Goal: Task Accomplishment & Management: Use online tool/utility

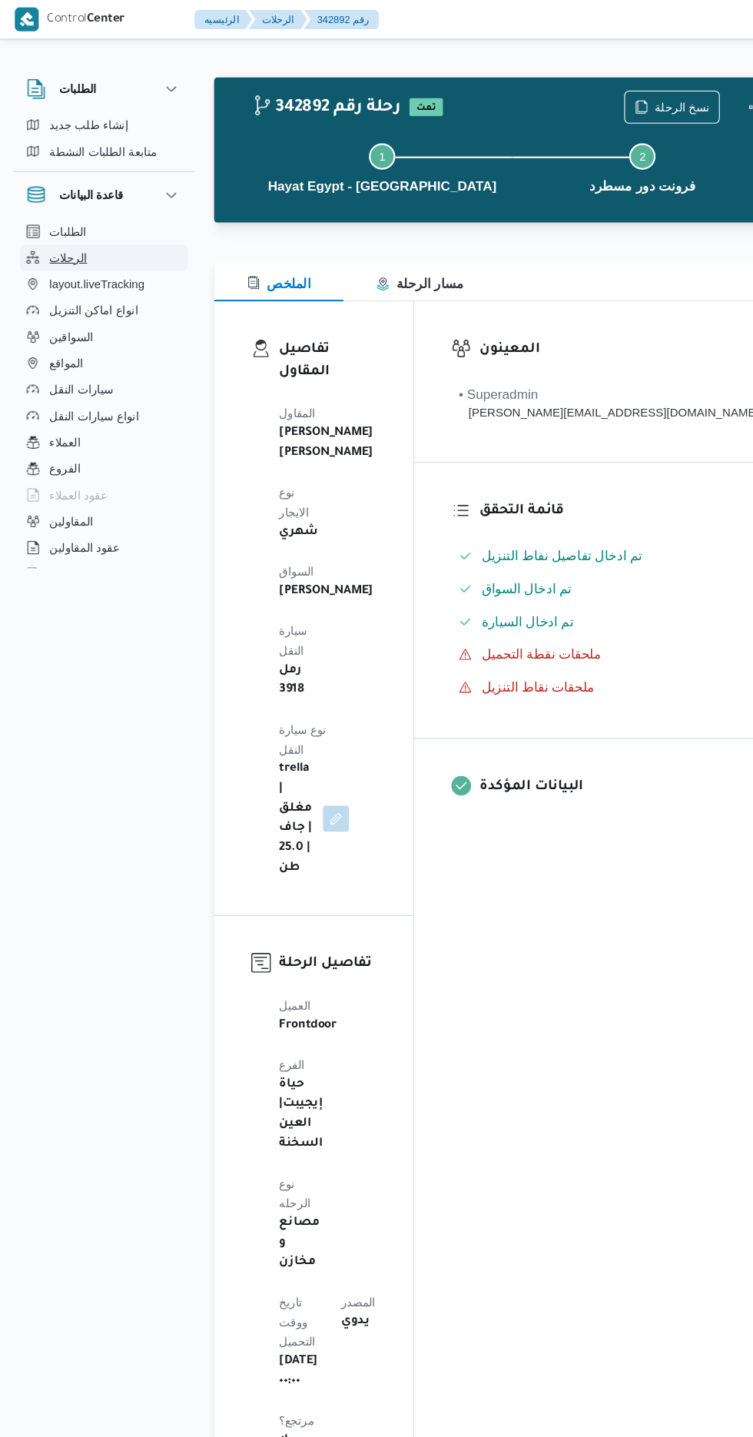
click at [68, 236] on span "الرحلات" at bounding box center [63, 240] width 35 height 18
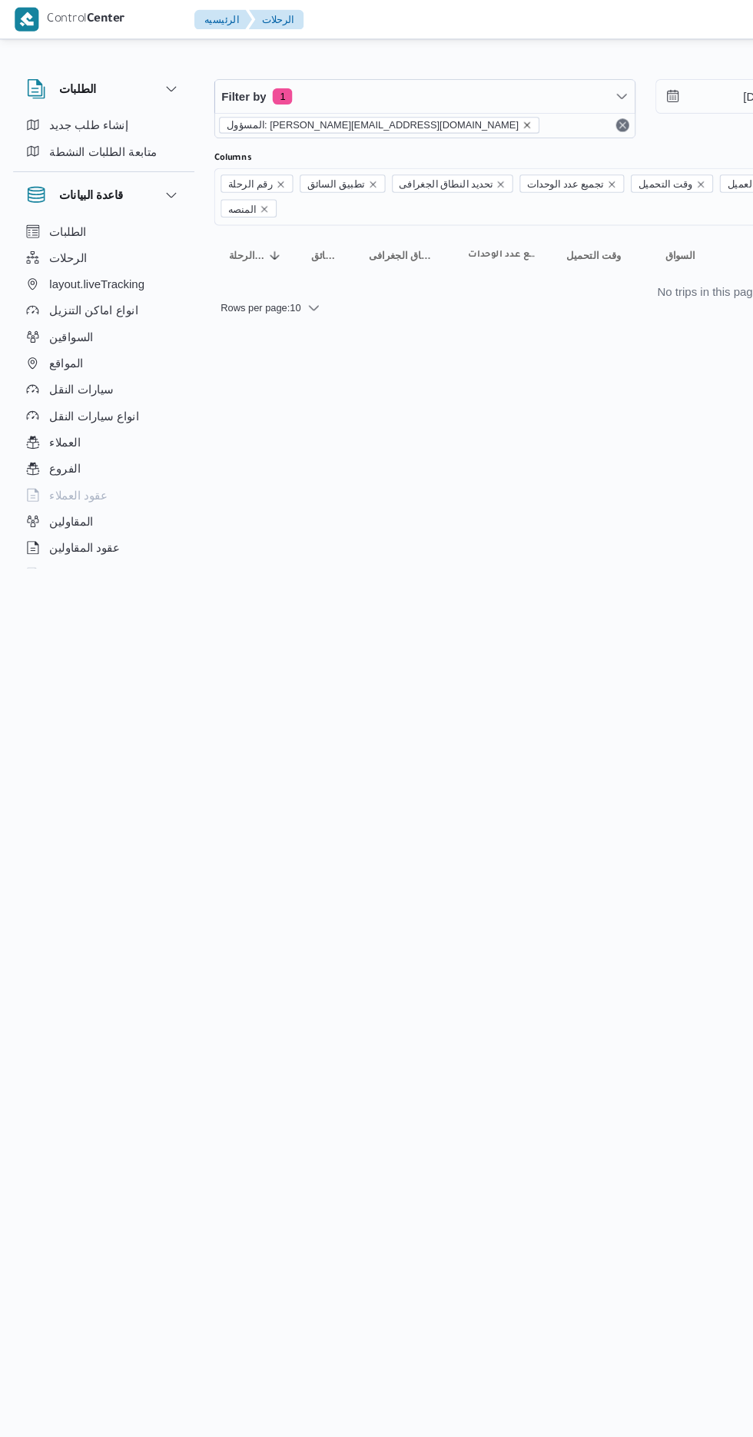
click at [489, 116] on icon "remove selected entity" at bounding box center [492, 117] width 6 height 6
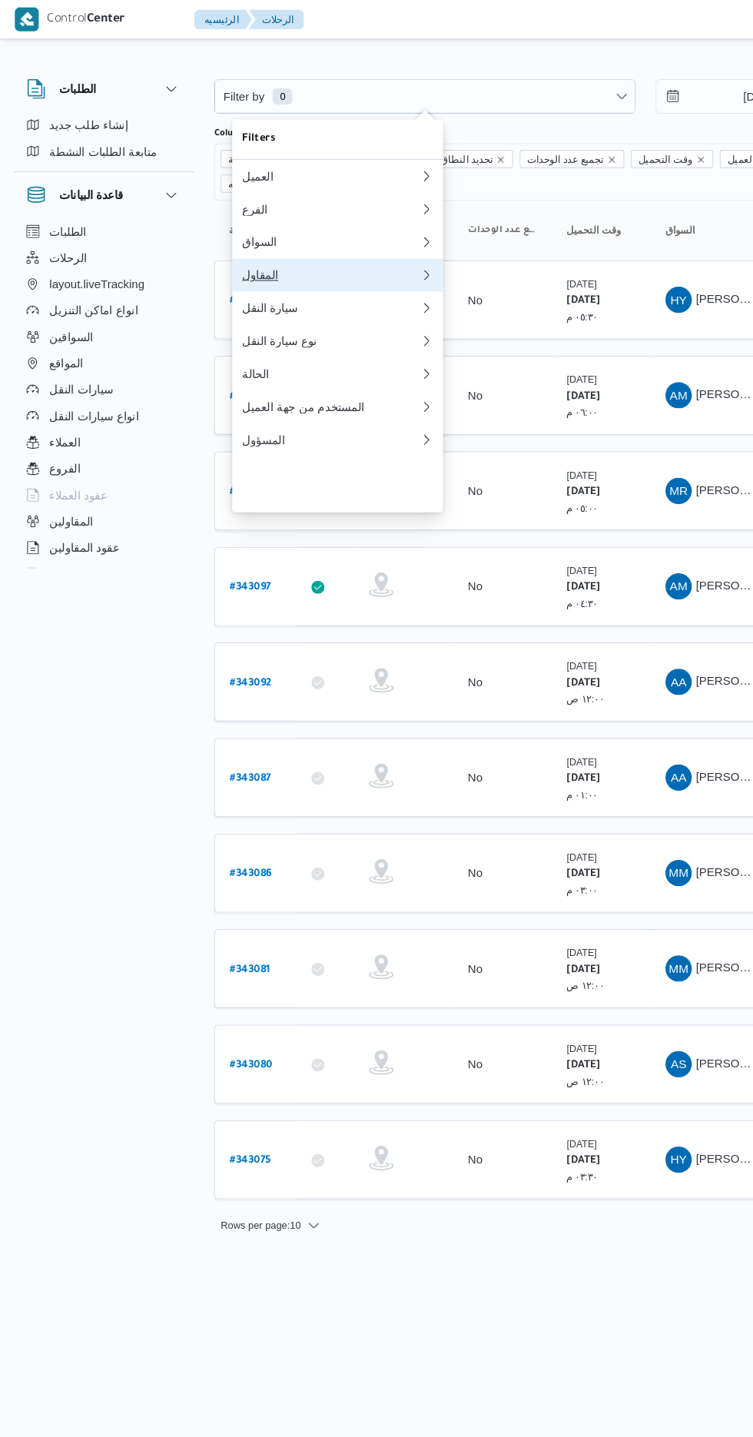
click at [271, 263] on div "المقاول" at bounding box center [309, 257] width 166 height 12
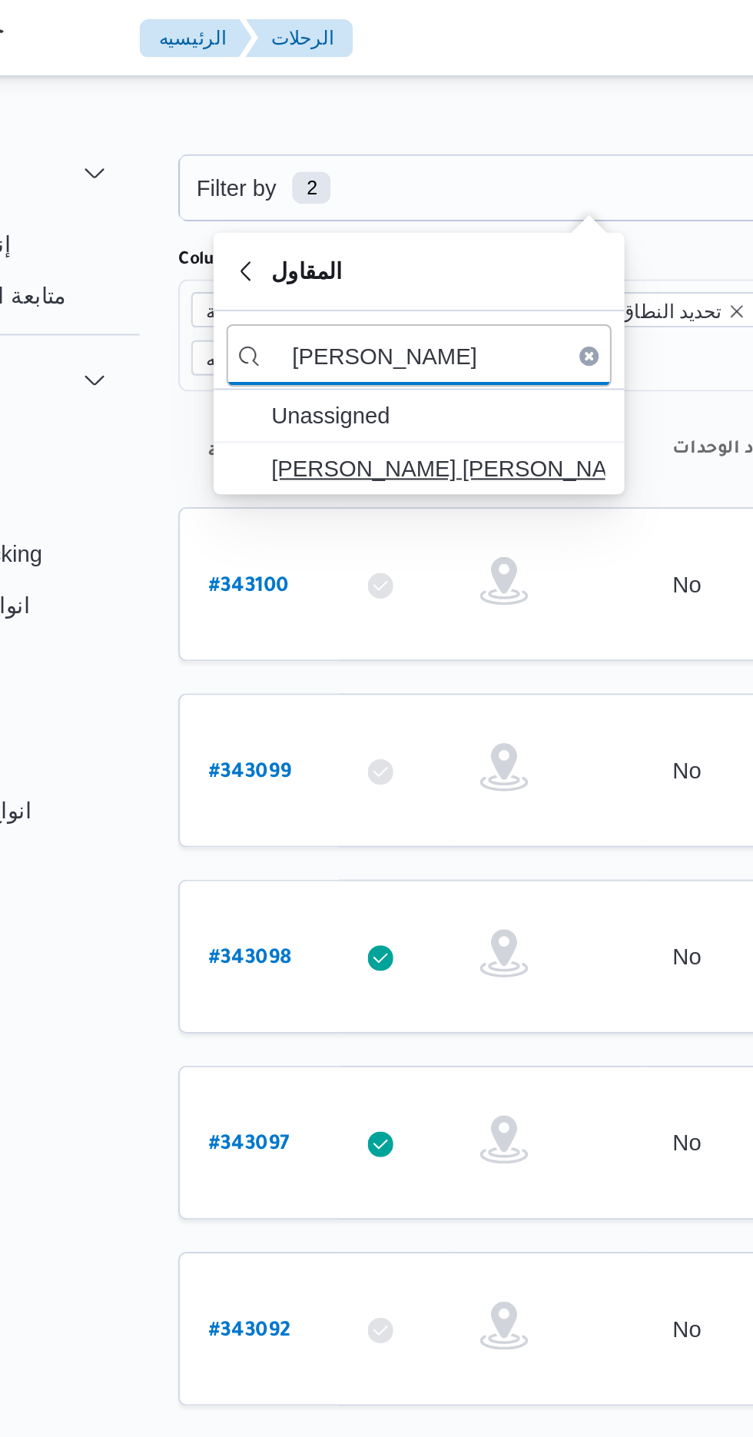
type input "[PERSON_NAME]"
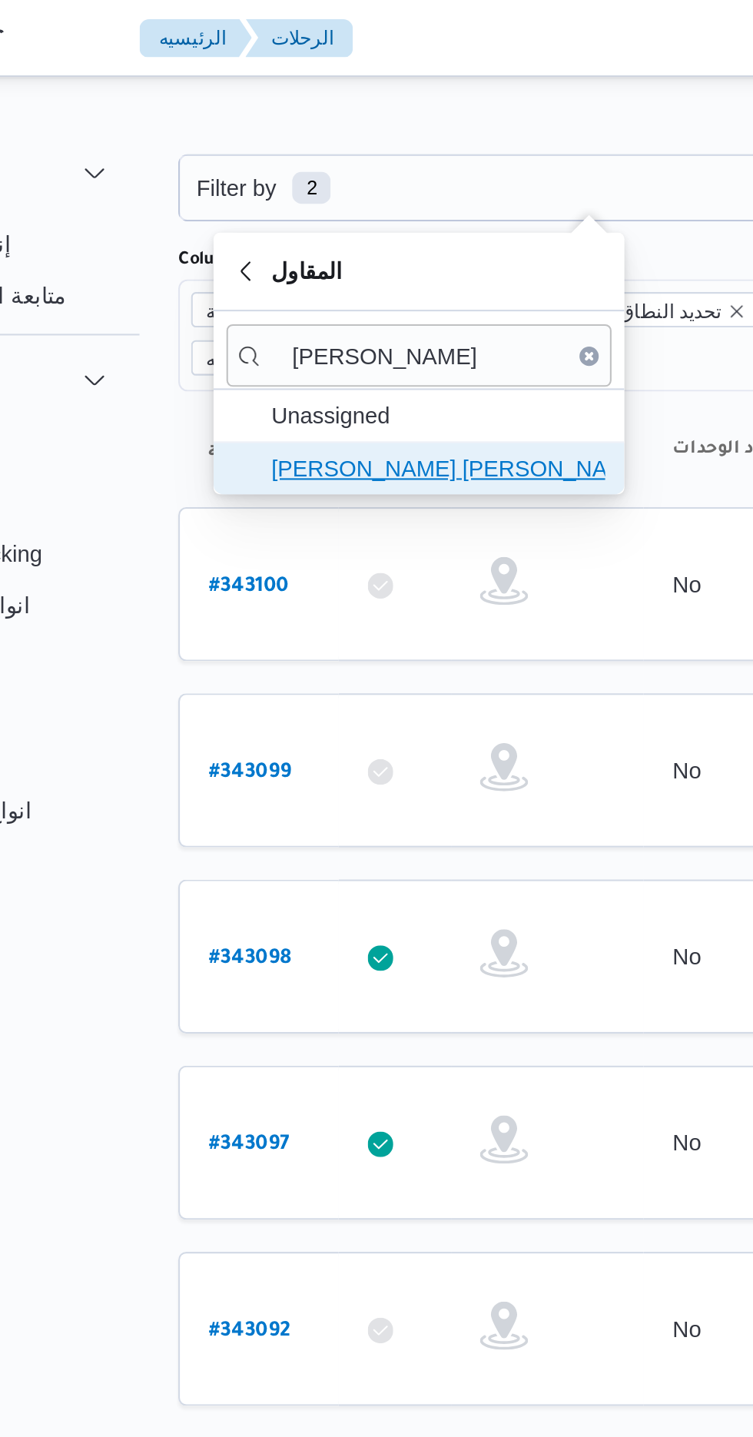
click at [334, 231] on span "[PERSON_NAME] [PERSON_NAME]" at bounding box center [324, 224] width 160 height 18
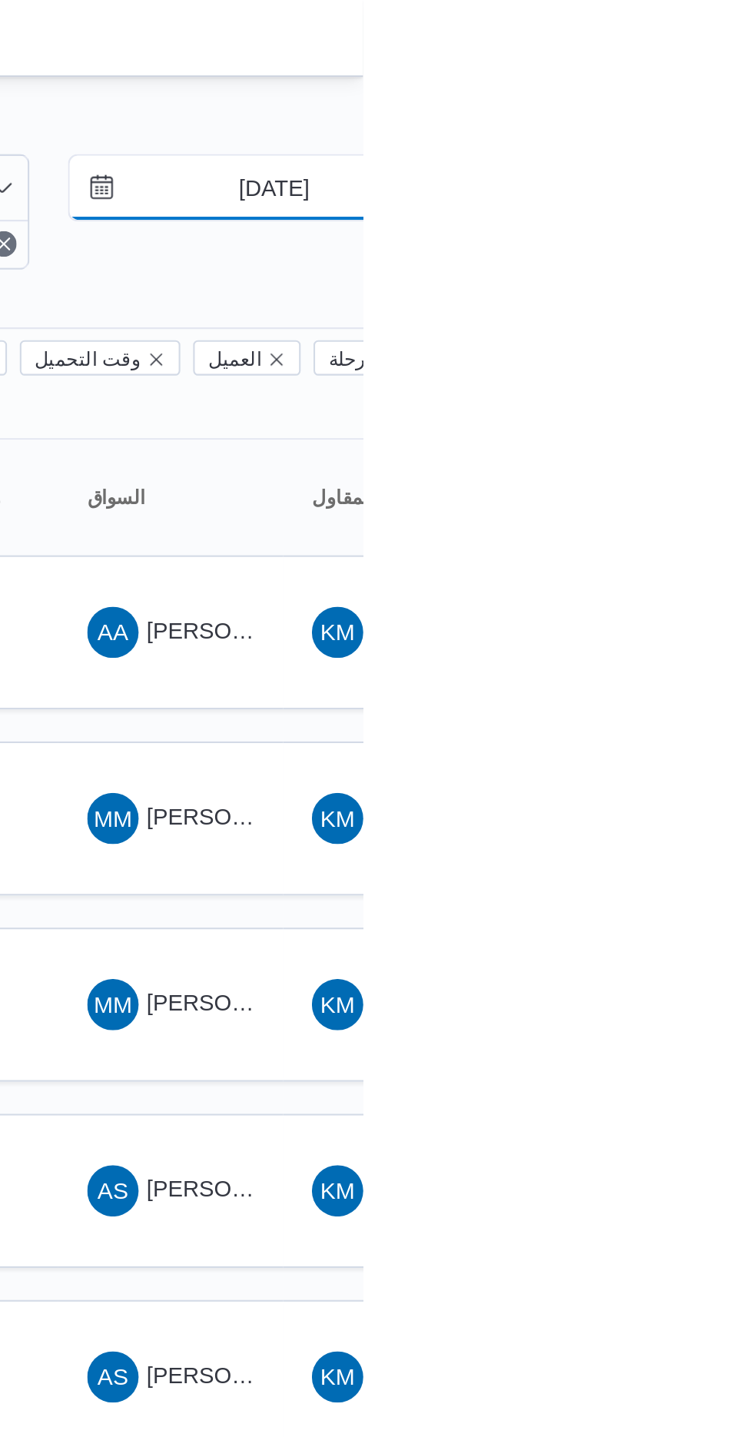
click at [698, 95] on input "[DATE]" at bounding box center [700, 90] width 174 height 31
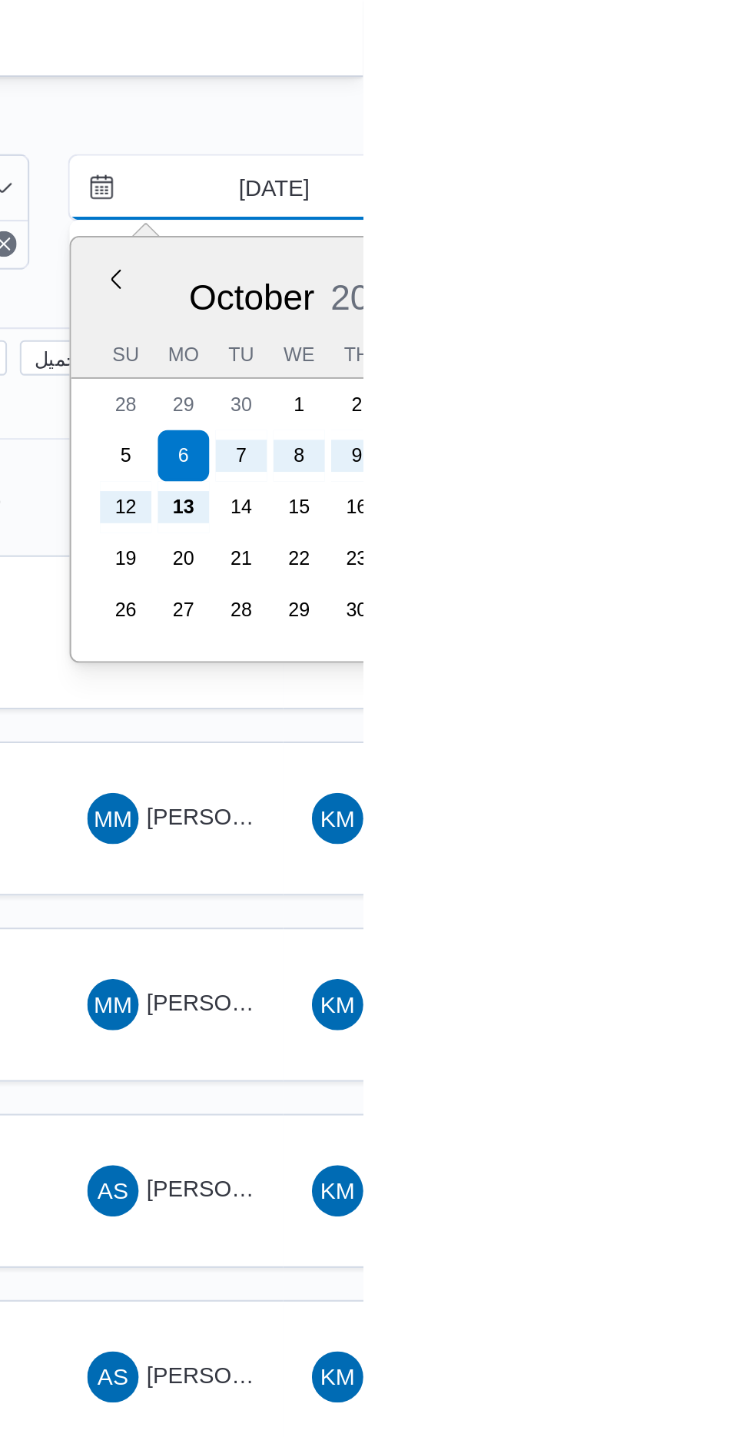
type input "[DATE]"
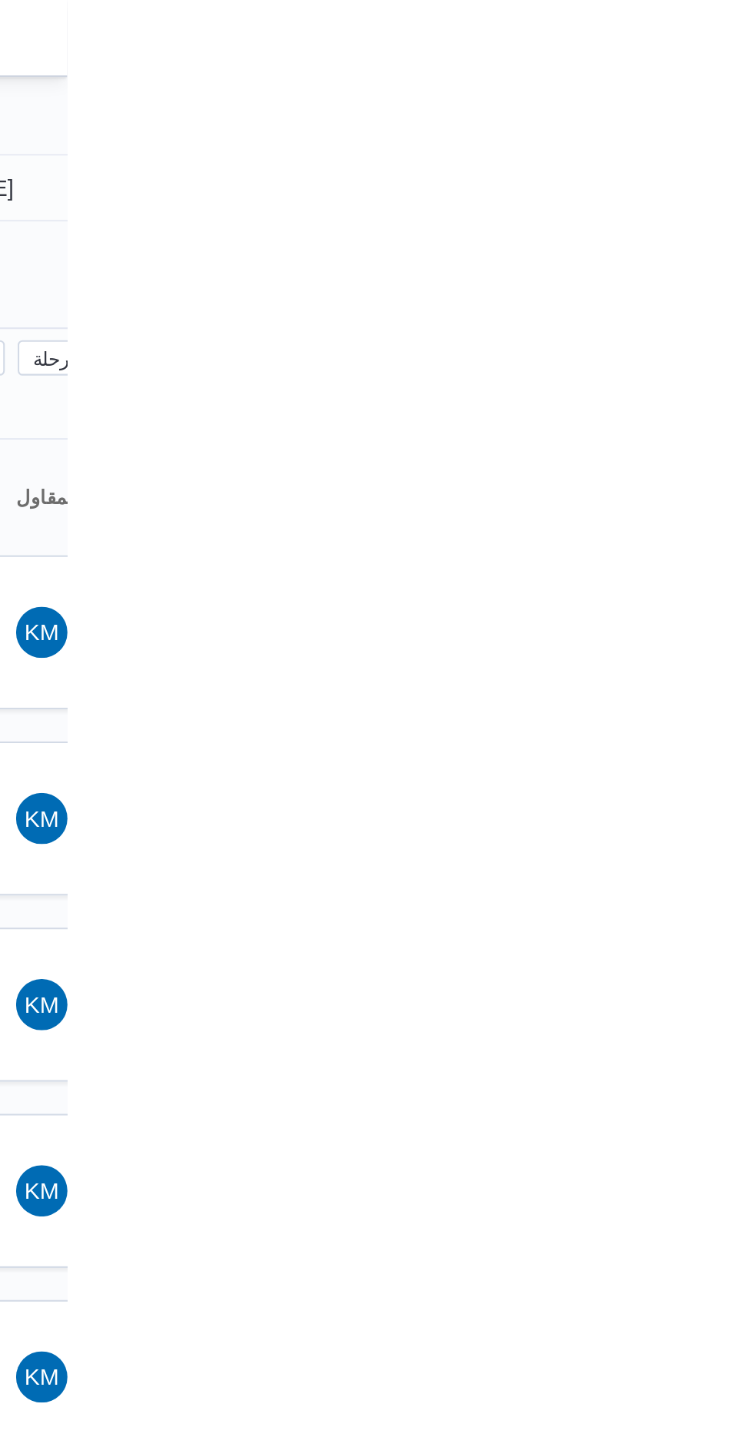
type input "[DATE]"
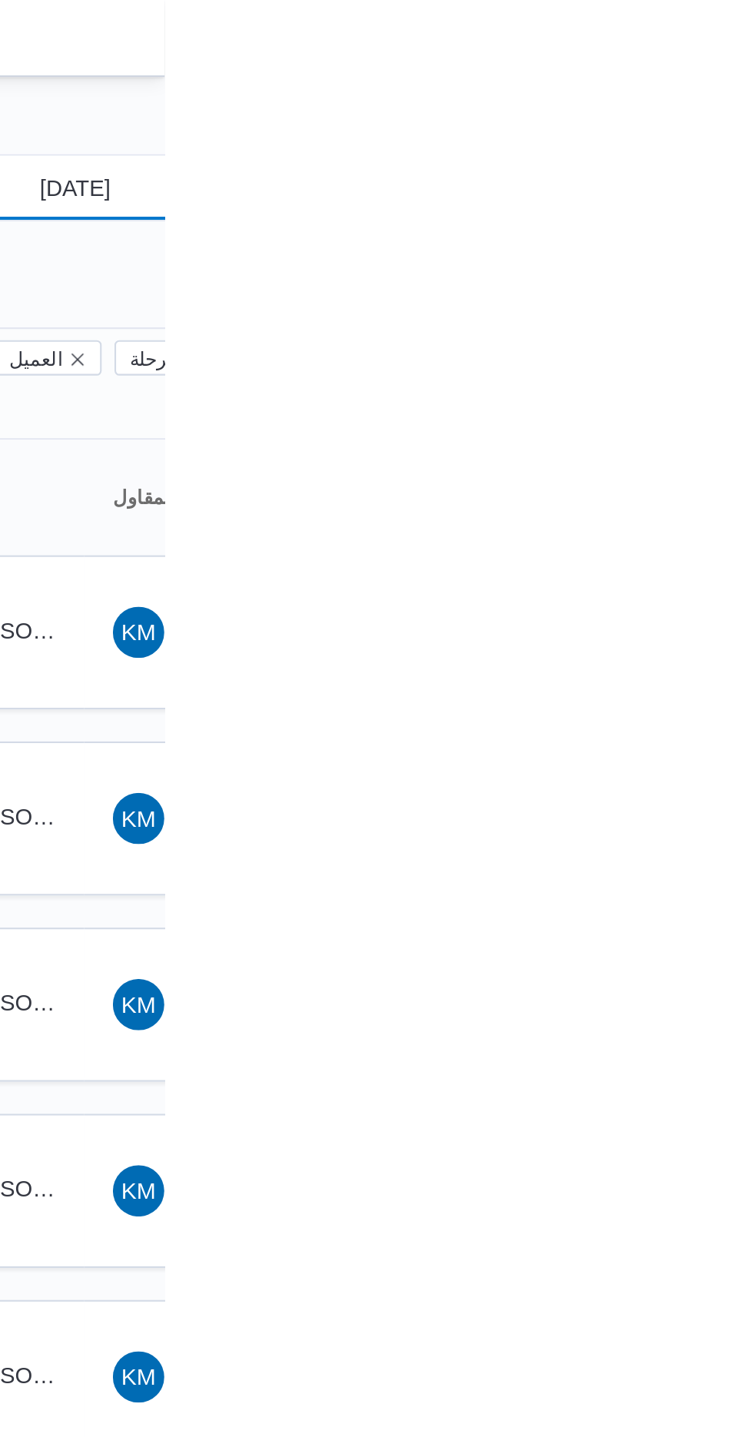
click at [696, 93] on input "[DATE]" at bounding box center [700, 90] width 174 height 31
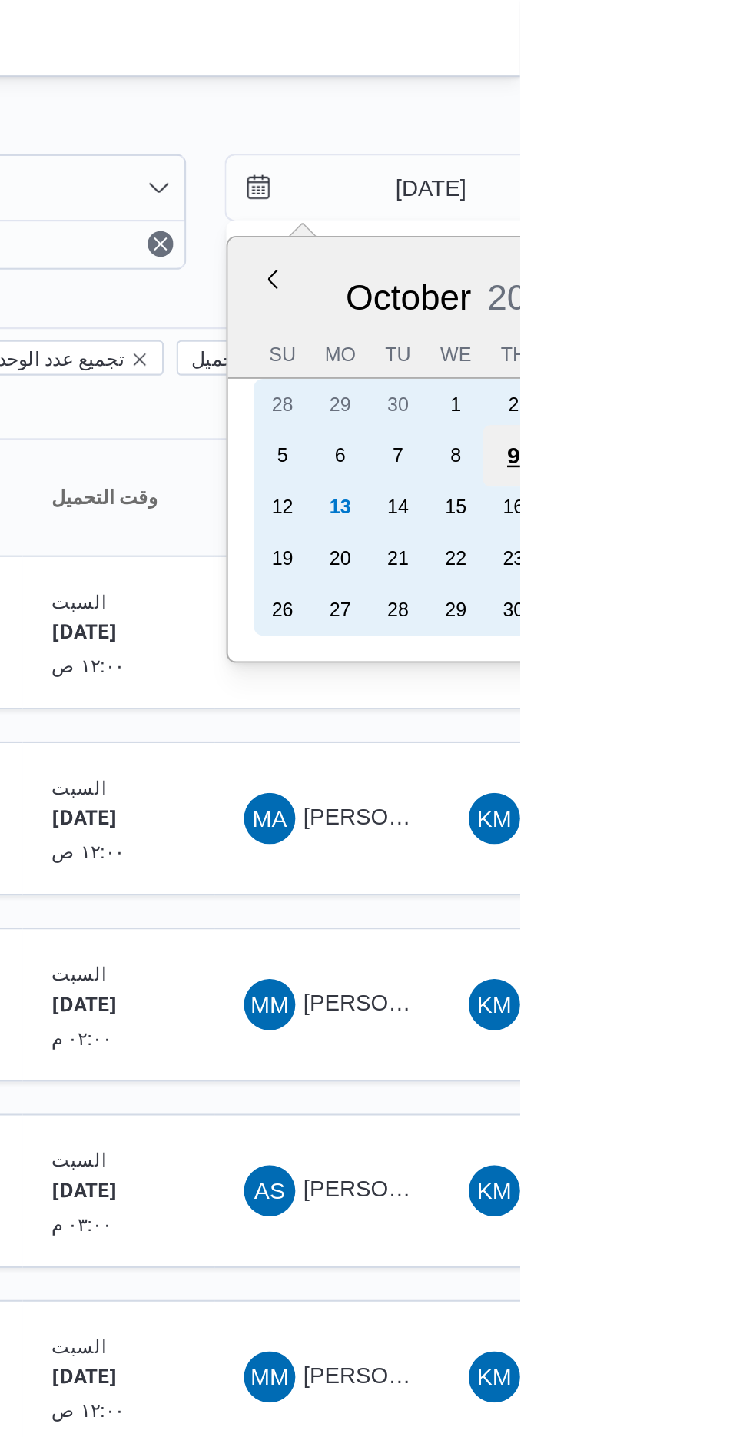
click at [749, 217] on div "9" at bounding box center [750, 218] width 29 height 29
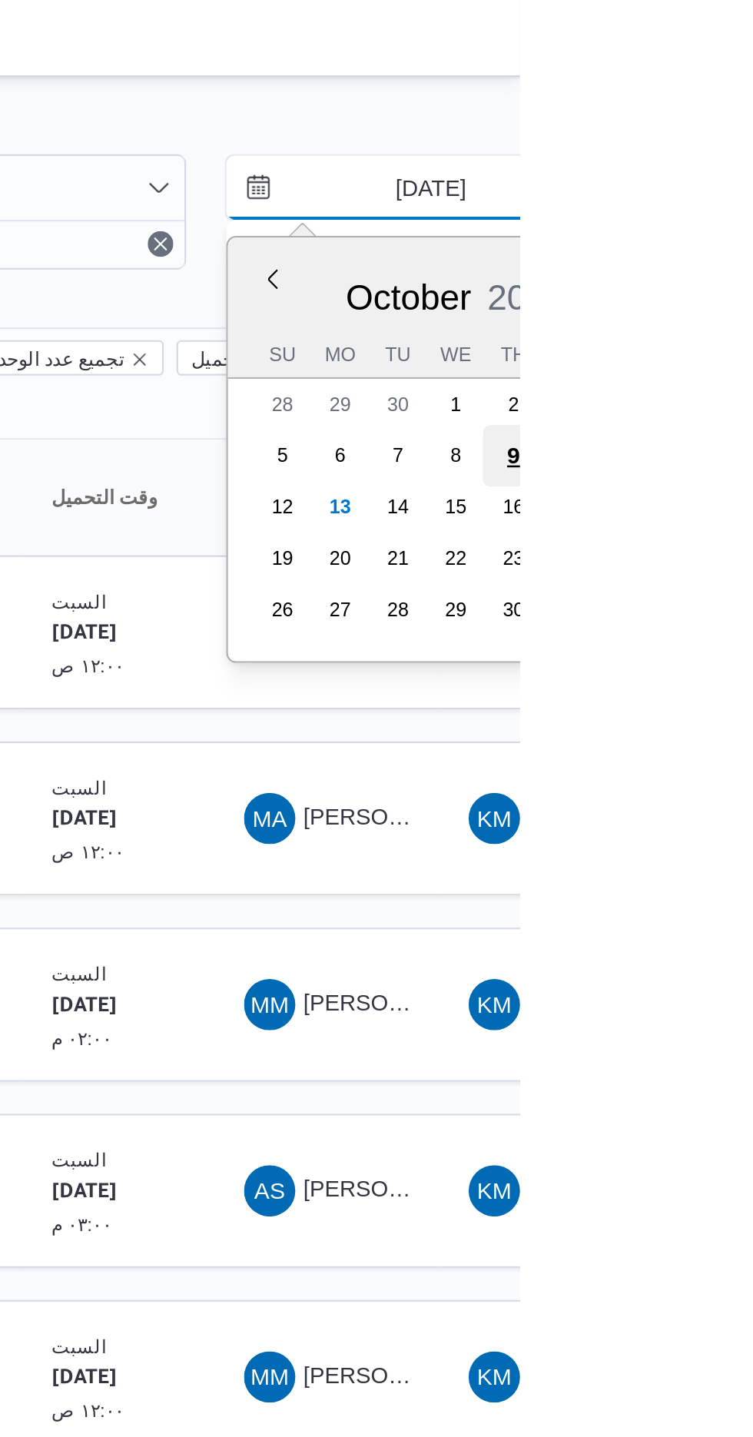
type input "[DATE]"
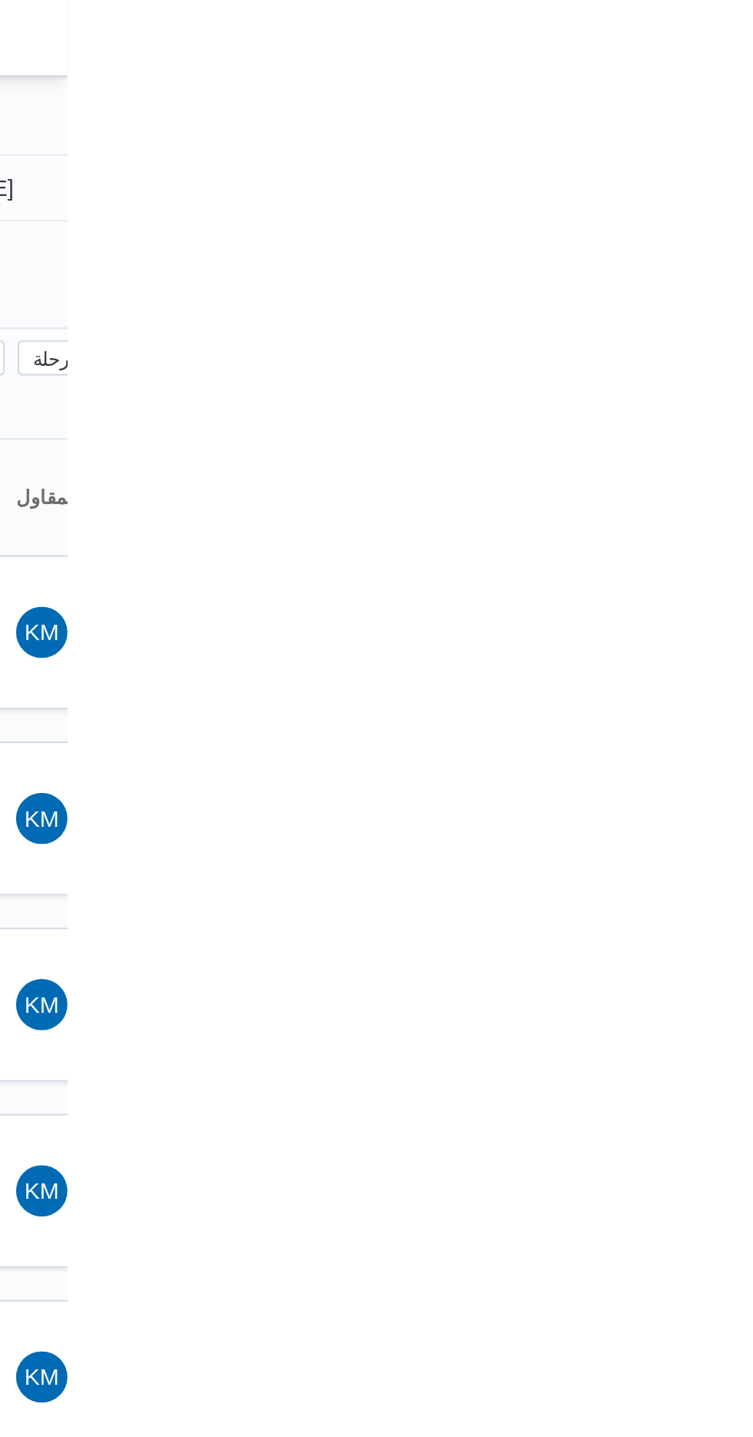
type input "[DATE]"
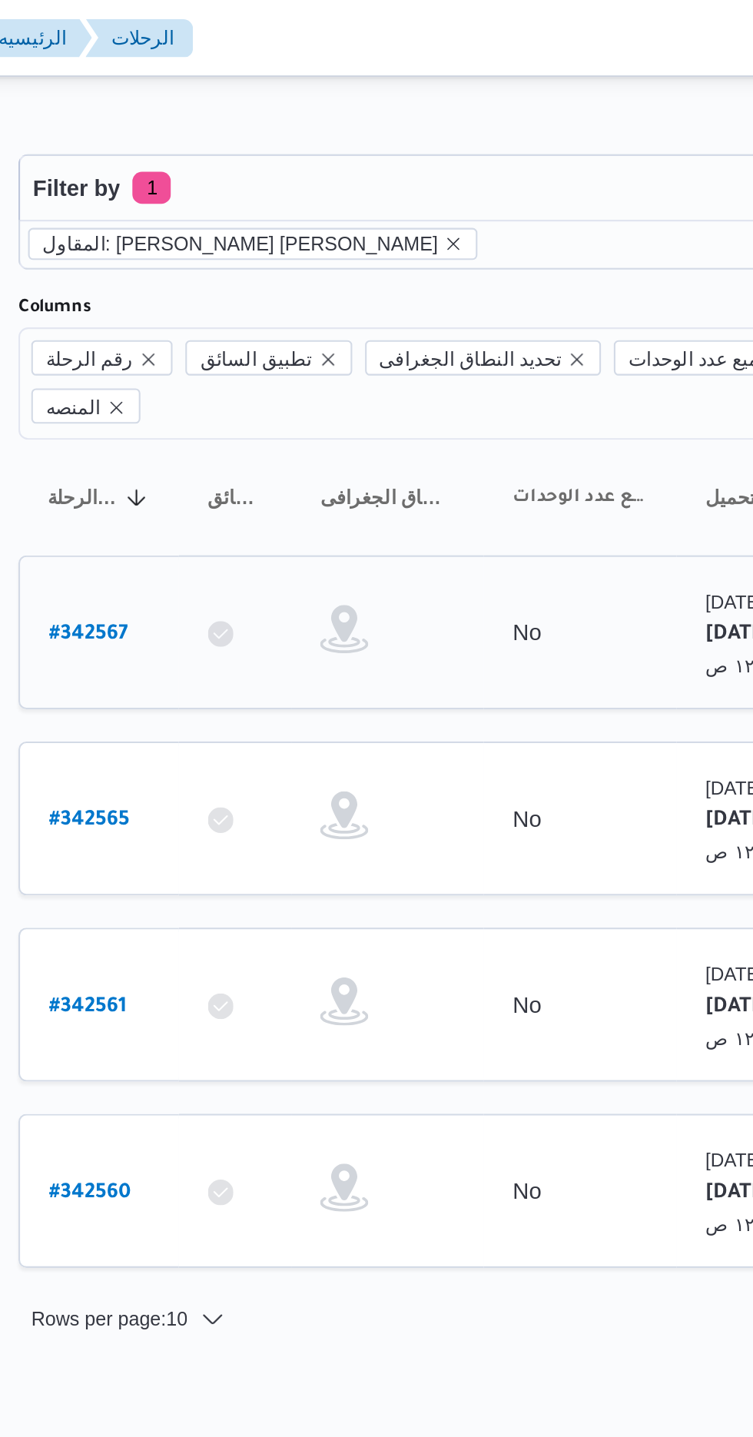
click at [232, 299] on b "# 342567" at bounding box center [233, 304] width 38 height 11
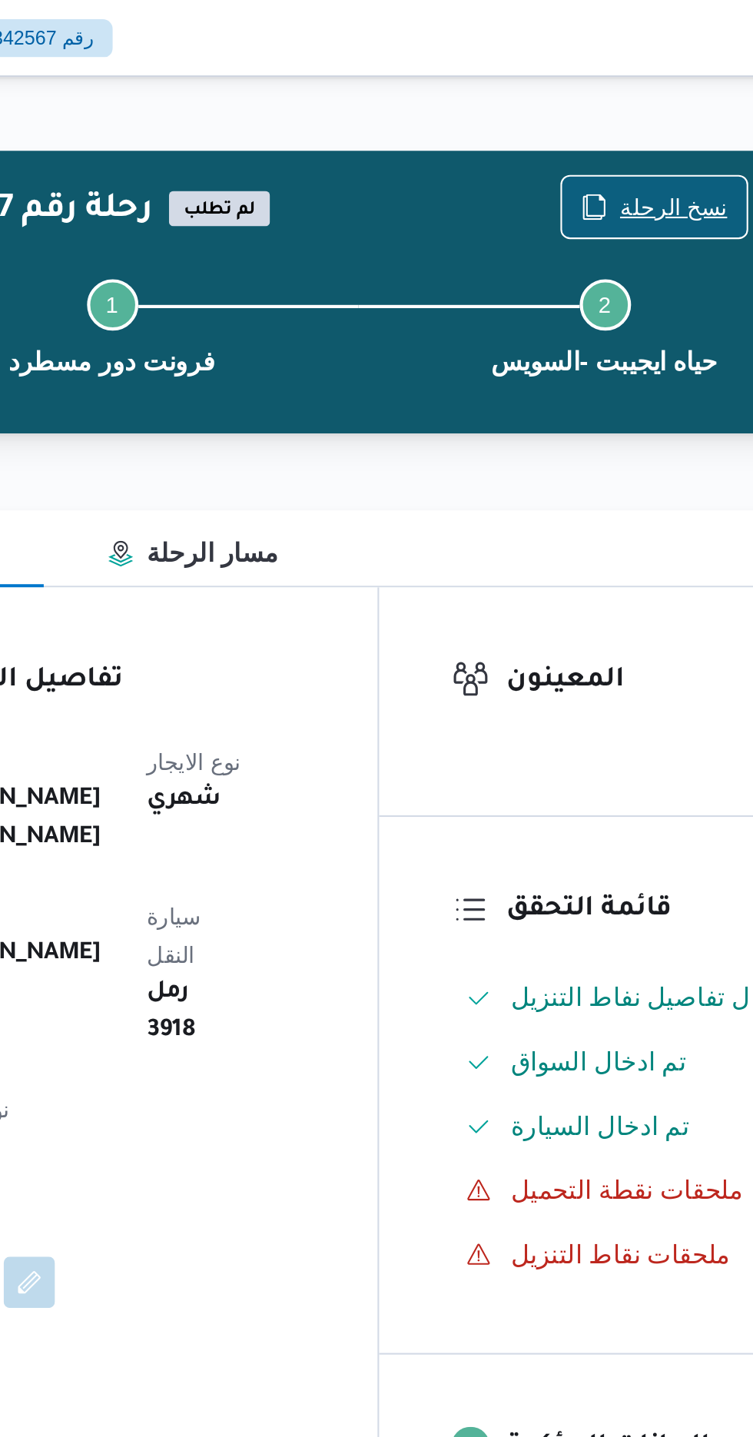
click at [607, 87] on span "نسخ الرحلة" at bounding box center [613, 99] width 88 height 29
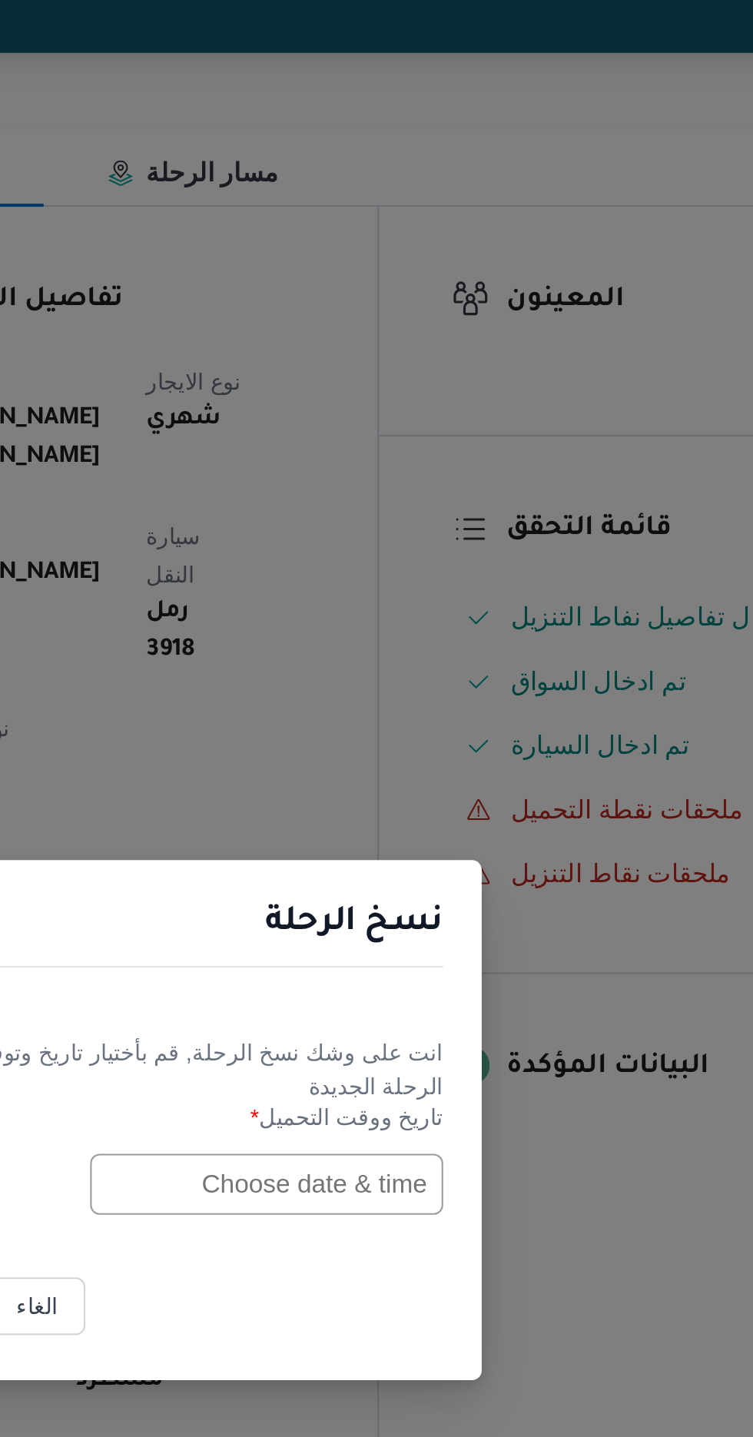
click at [426, 749] on input "text" at bounding box center [427, 749] width 169 height 29
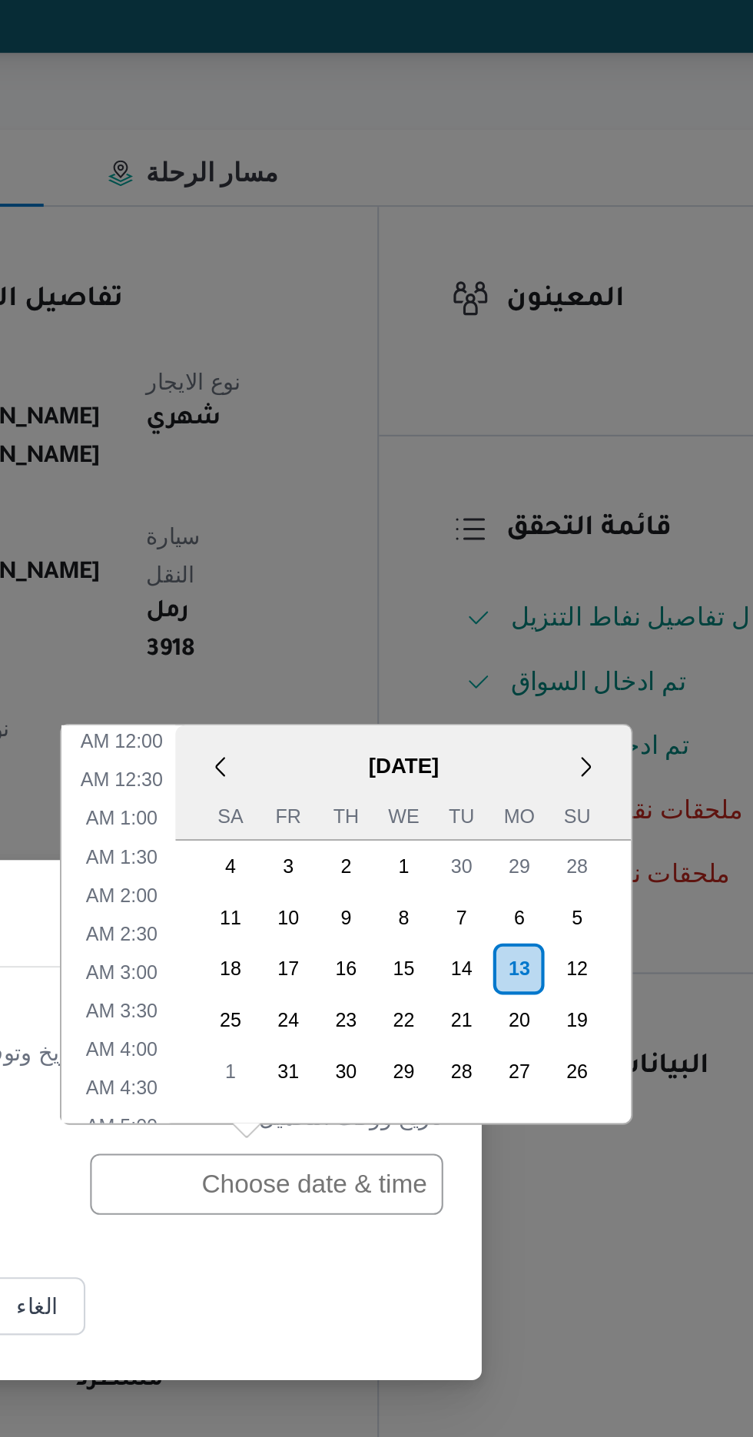
scroll to position [669, 0]
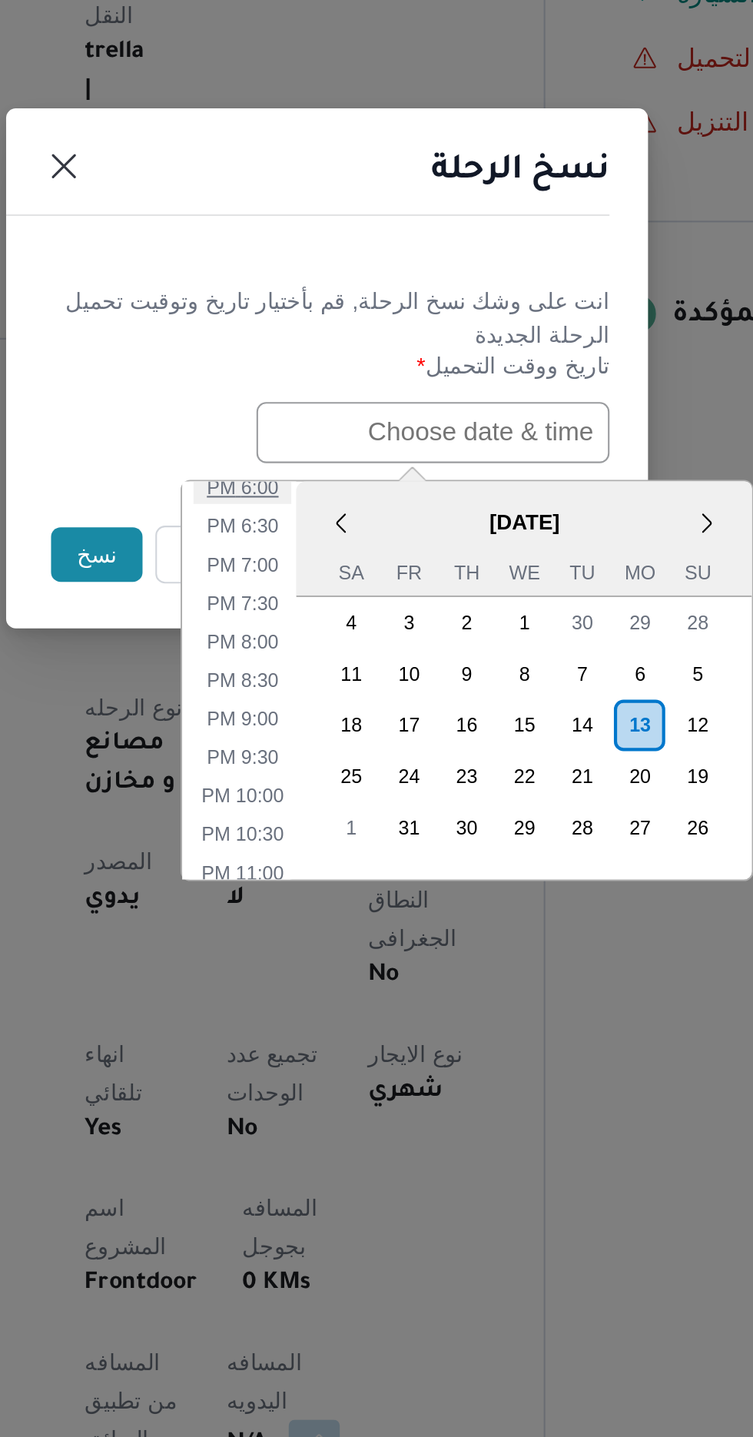
click at [327, 776] on li "6:00 PM" at bounding box center [336, 775] width 47 height 15
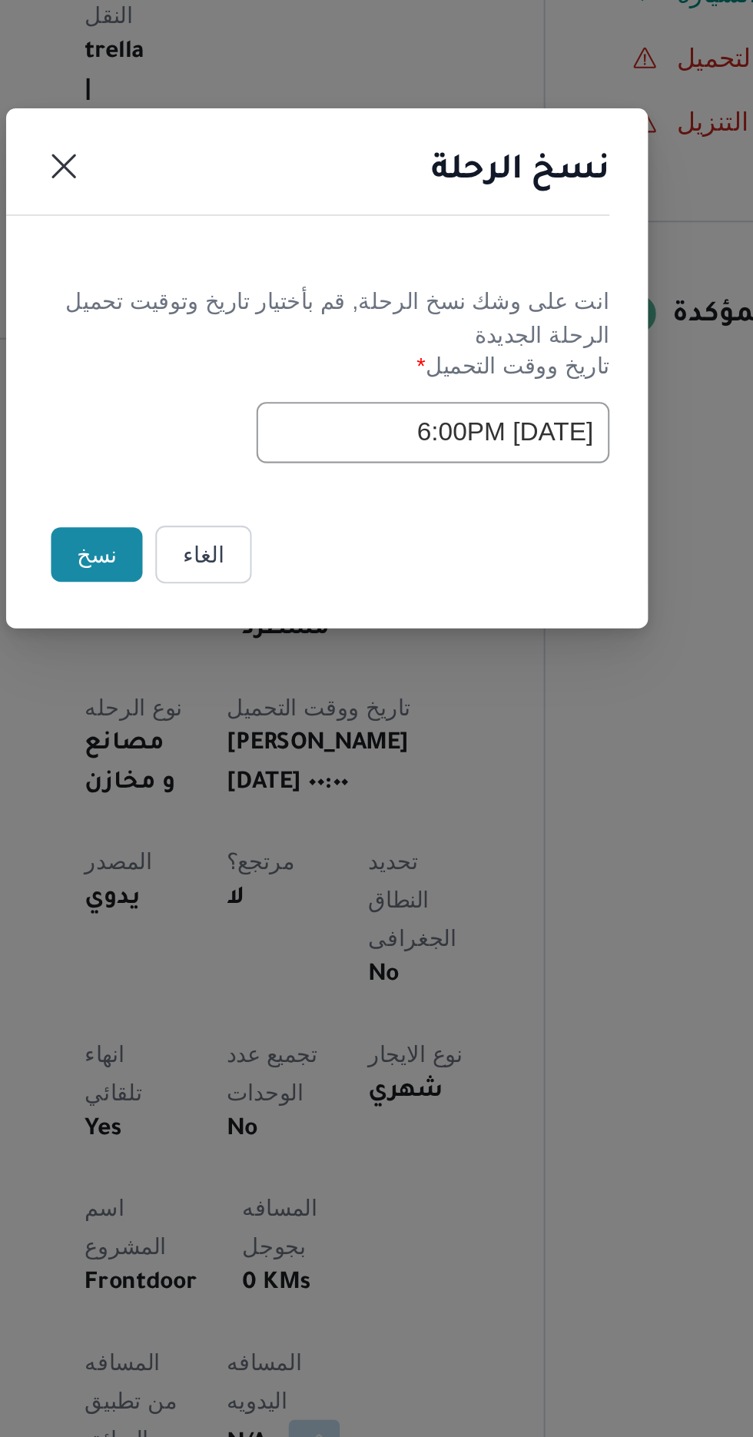
click at [370, 742] on input "[DATE] 6:00PM" at bounding box center [427, 749] width 169 height 29
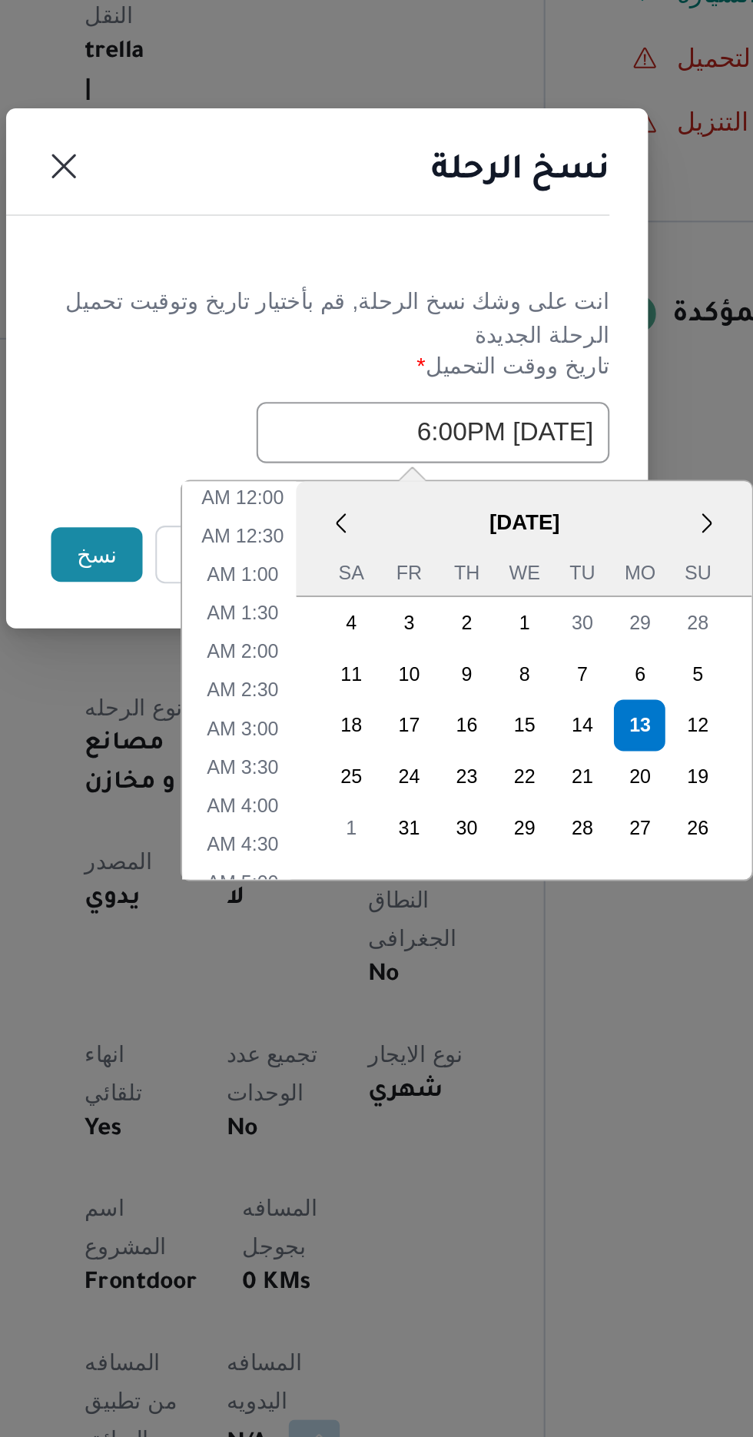
scroll to position [577, 0]
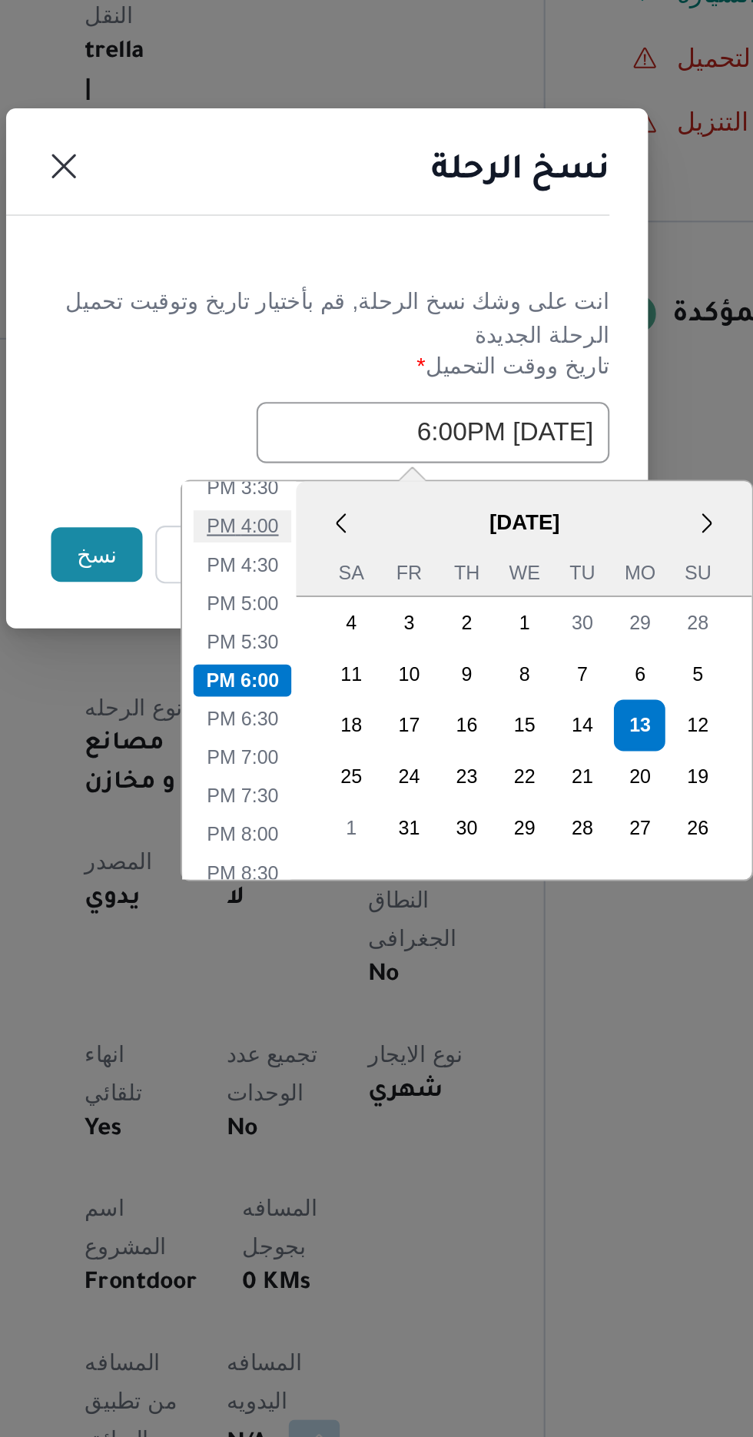
click at [334, 789] on li "4:00 PM" at bounding box center [336, 793] width 47 height 15
type input "[DATE] 4:00PM"
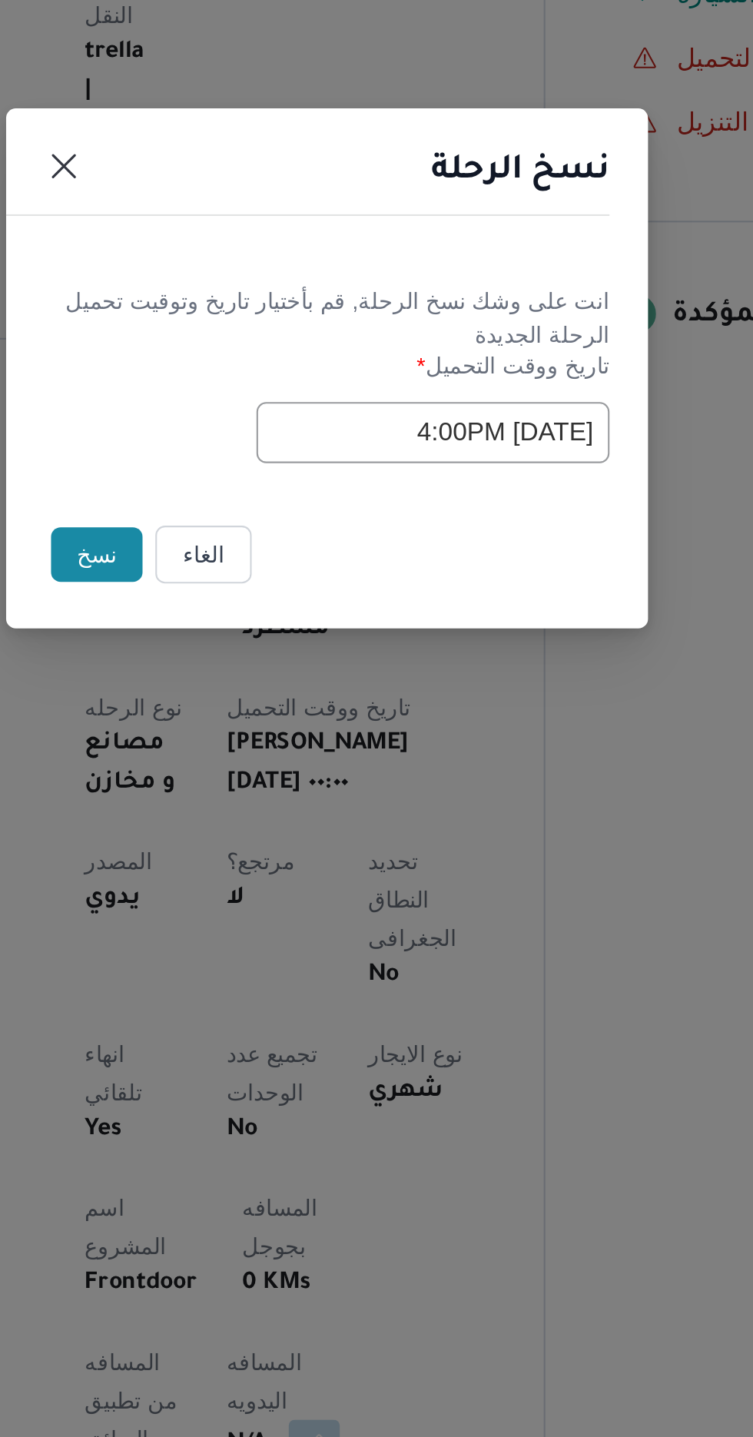
click at [262, 803] on button "نسخ" at bounding box center [266, 808] width 44 height 26
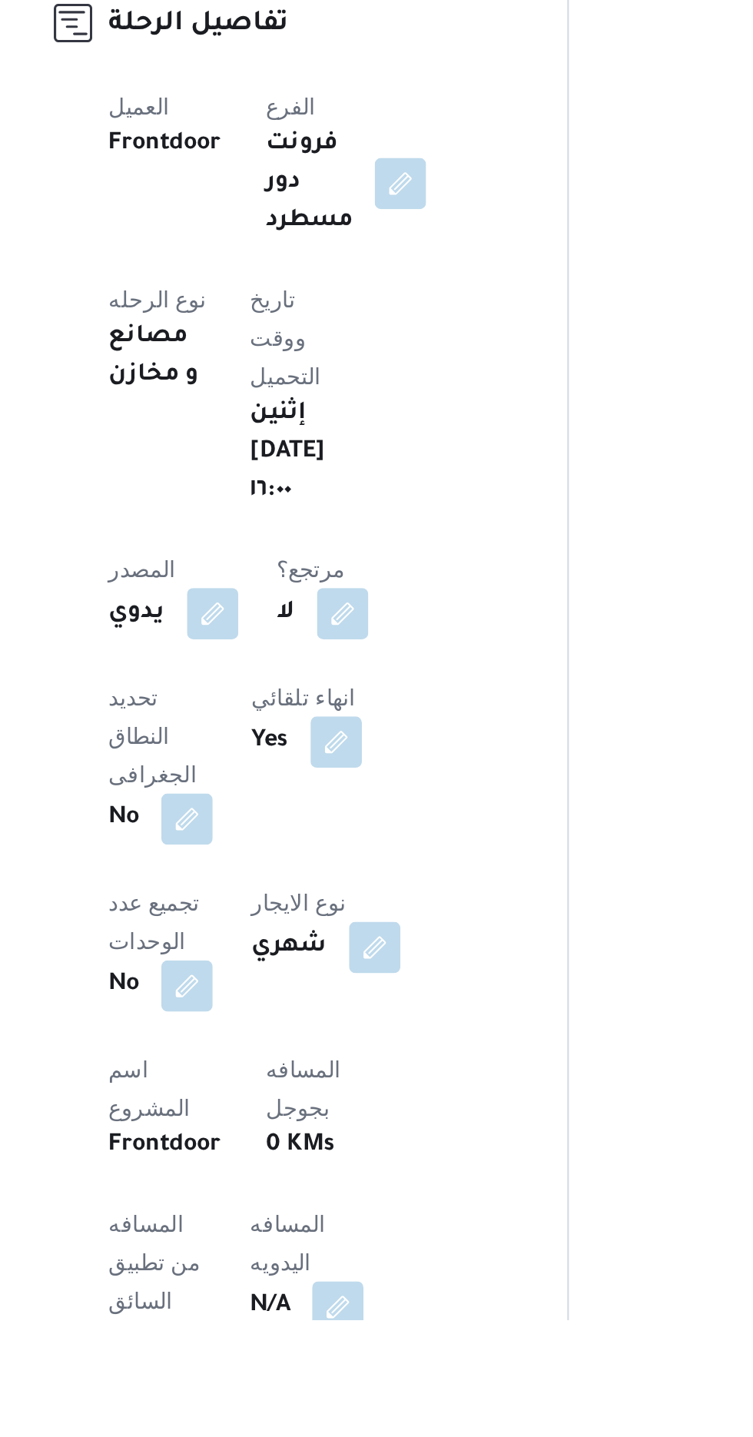
scroll to position [3, 0]
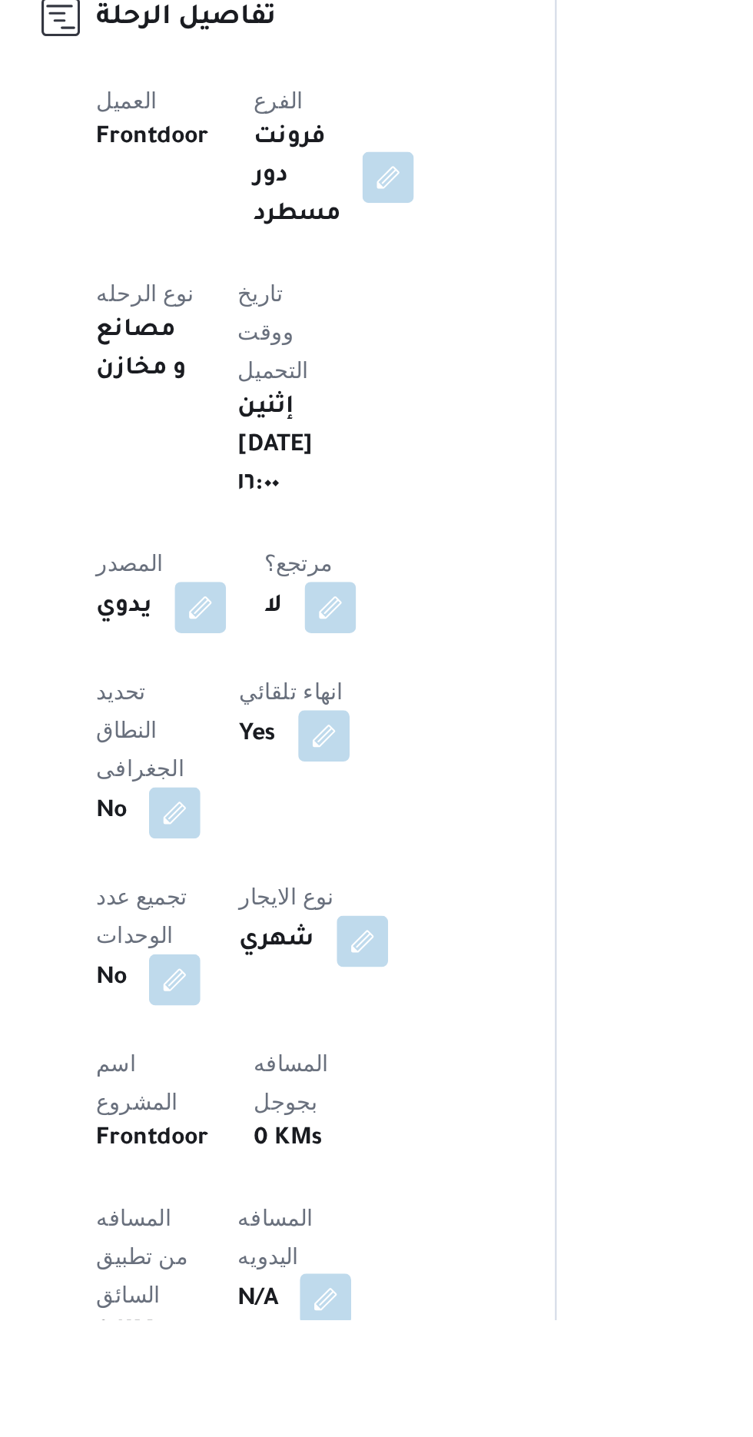
click at [358, 1415] on button "button" at bounding box center [370, 1427] width 25 height 25
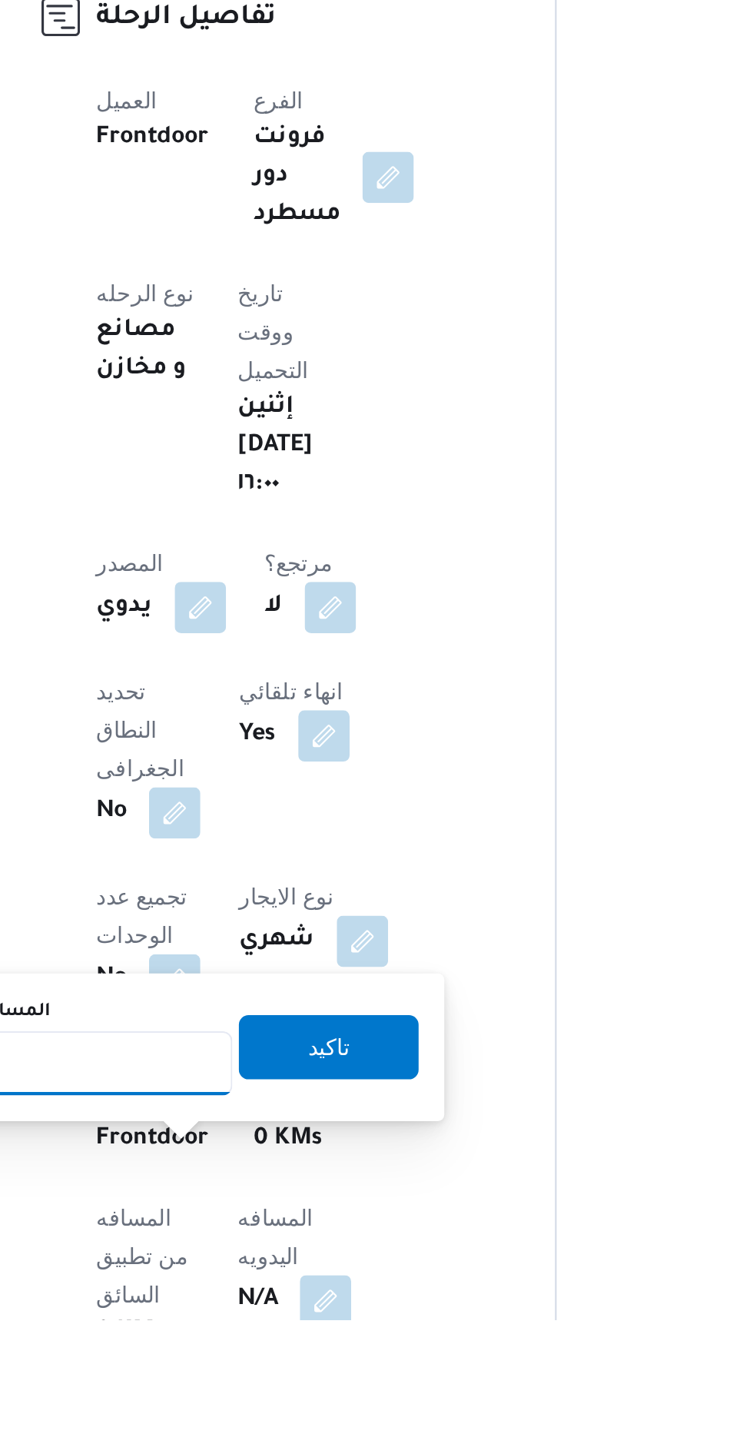
click at [262, 1314] on input "المسافه اليدويه" at bounding box center [249, 1314] width 153 height 31
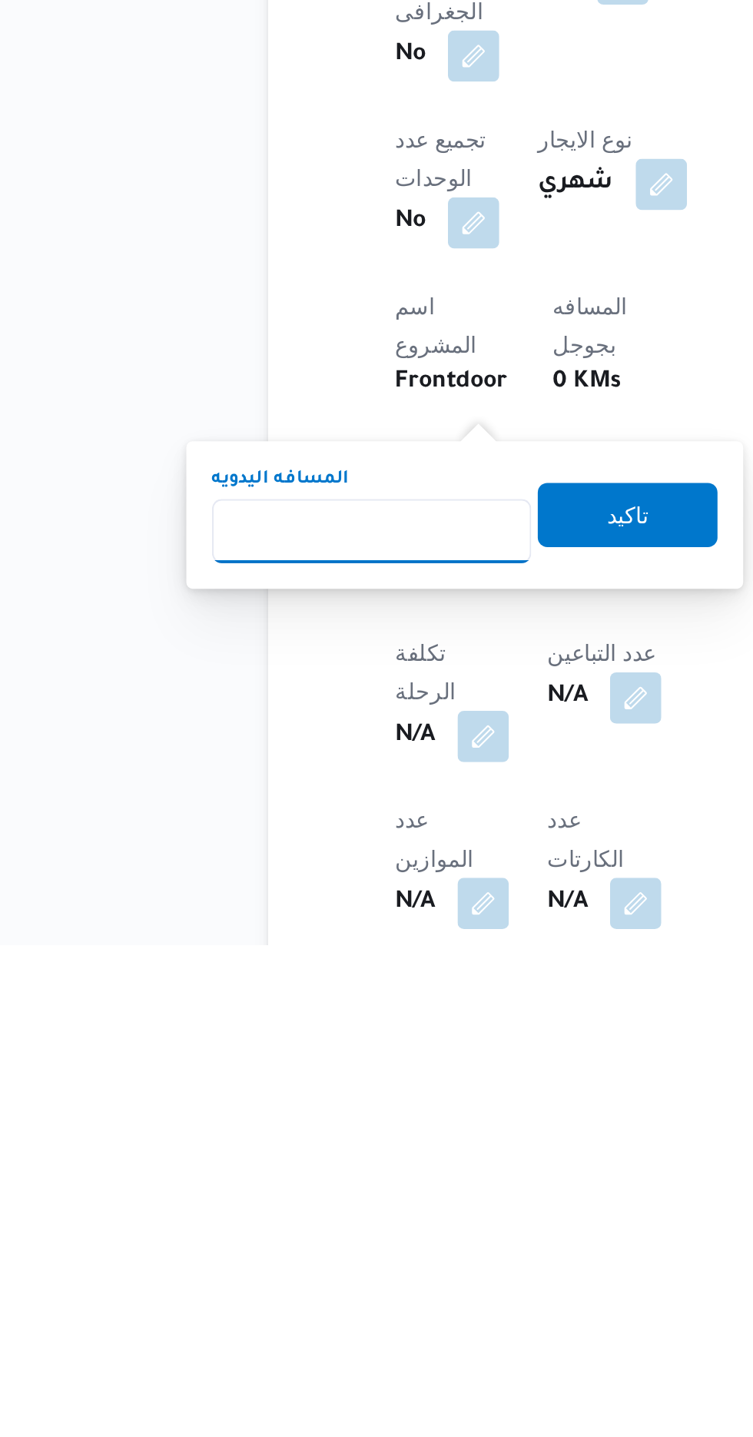
scroll to position [201, 0]
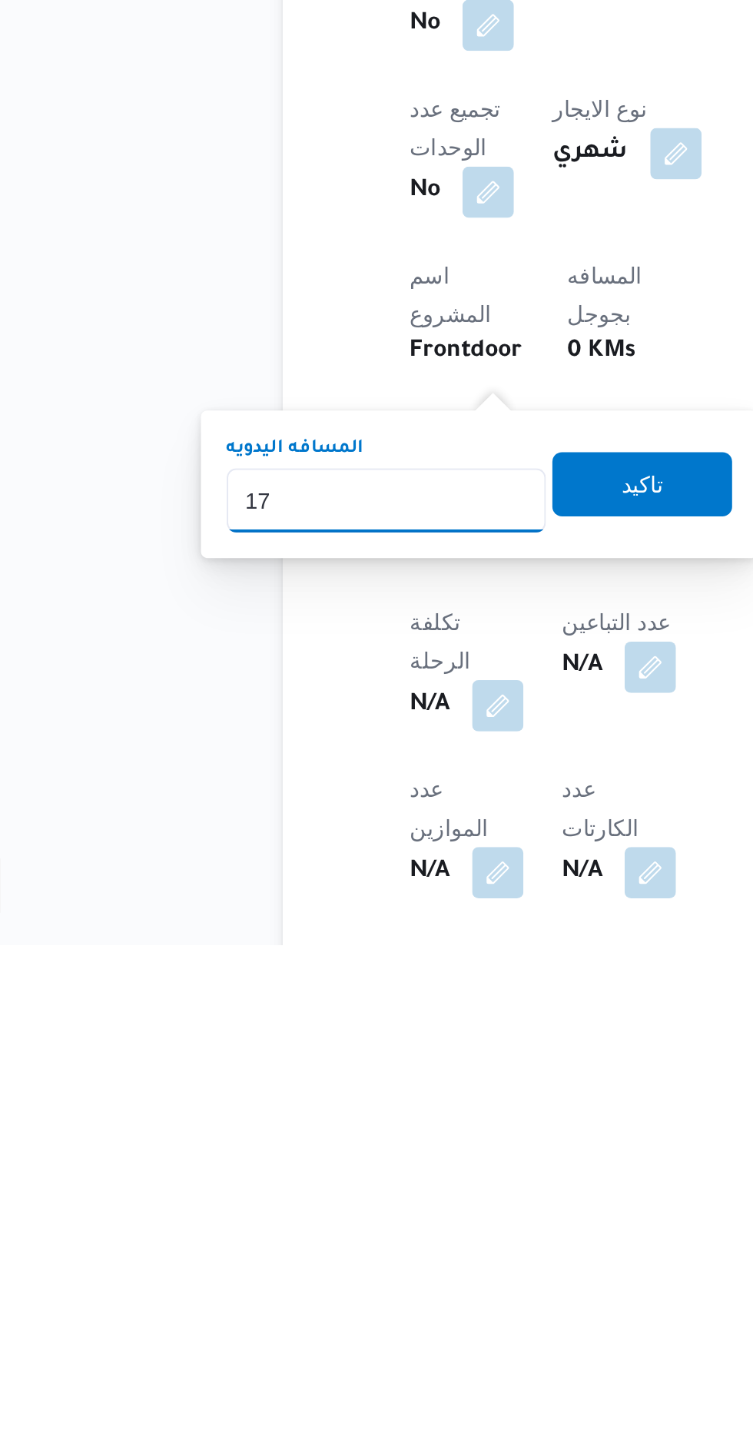
type input "175"
click at [376, 1221] on span "تاكيد" at bounding box center [372, 1216] width 20 height 18
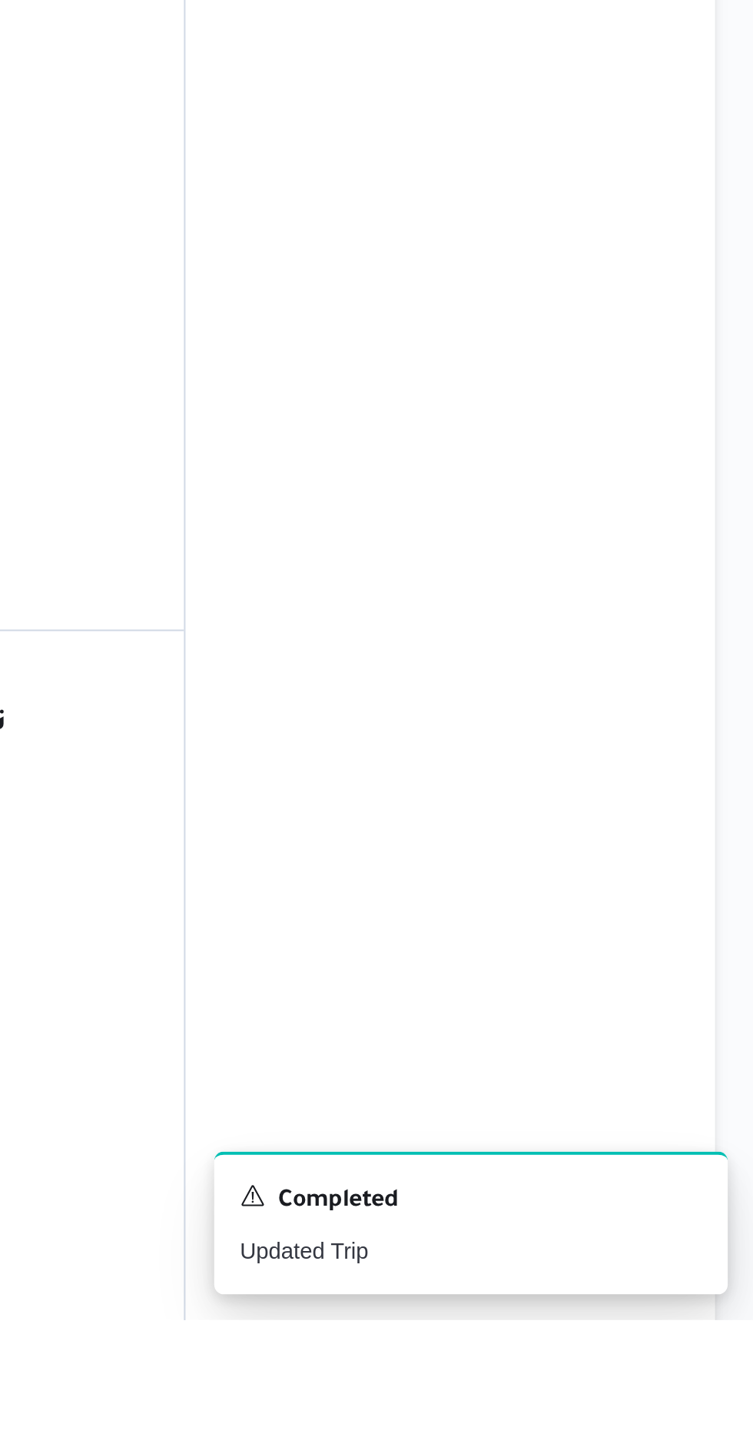
scroll to position [637, 0]
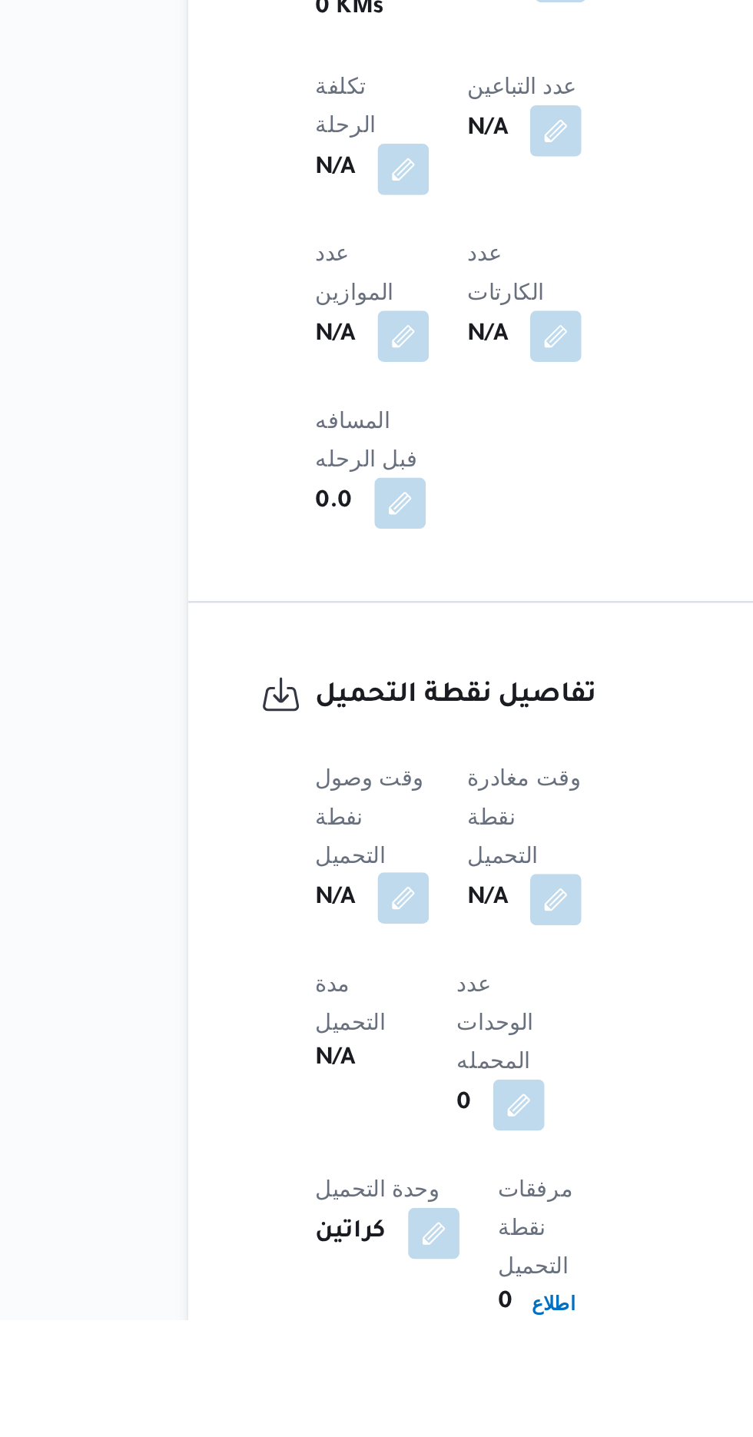
click at [314, 1223] on button "button" at bounding box center [303, 1235] width 25 height 25
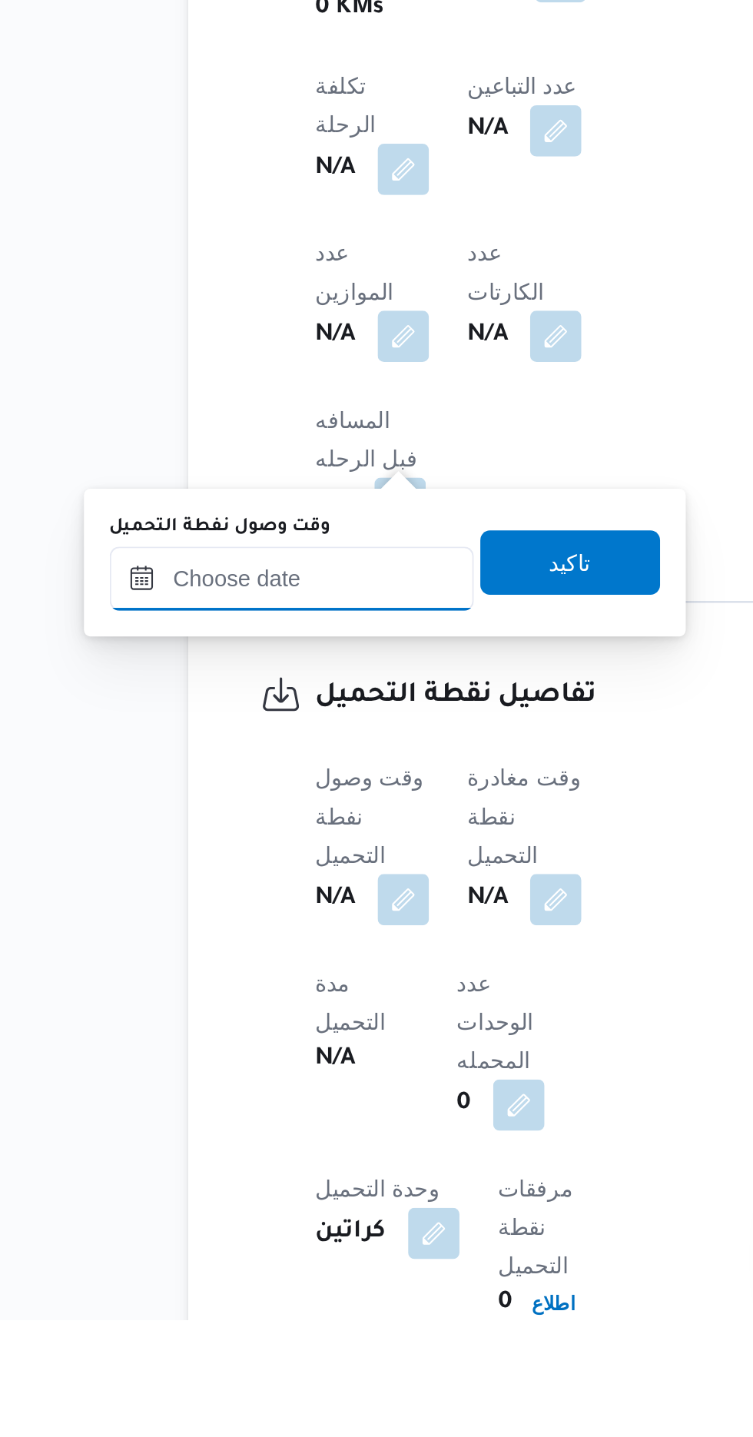
click at [238, 1084] on input "وقت وصول نفطة التحميل" at bounding box center [249, 1082] width 174 height 31
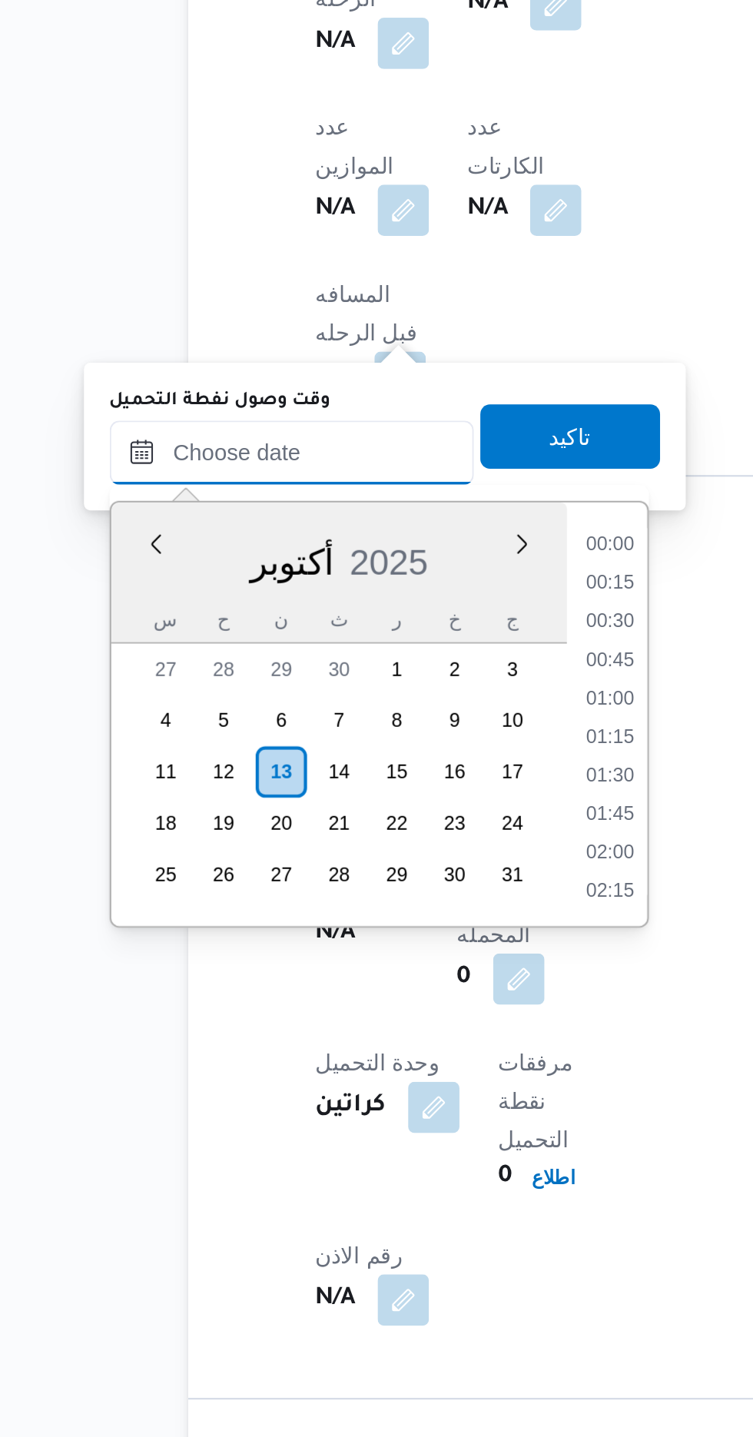
scroll to position [1437, 0]
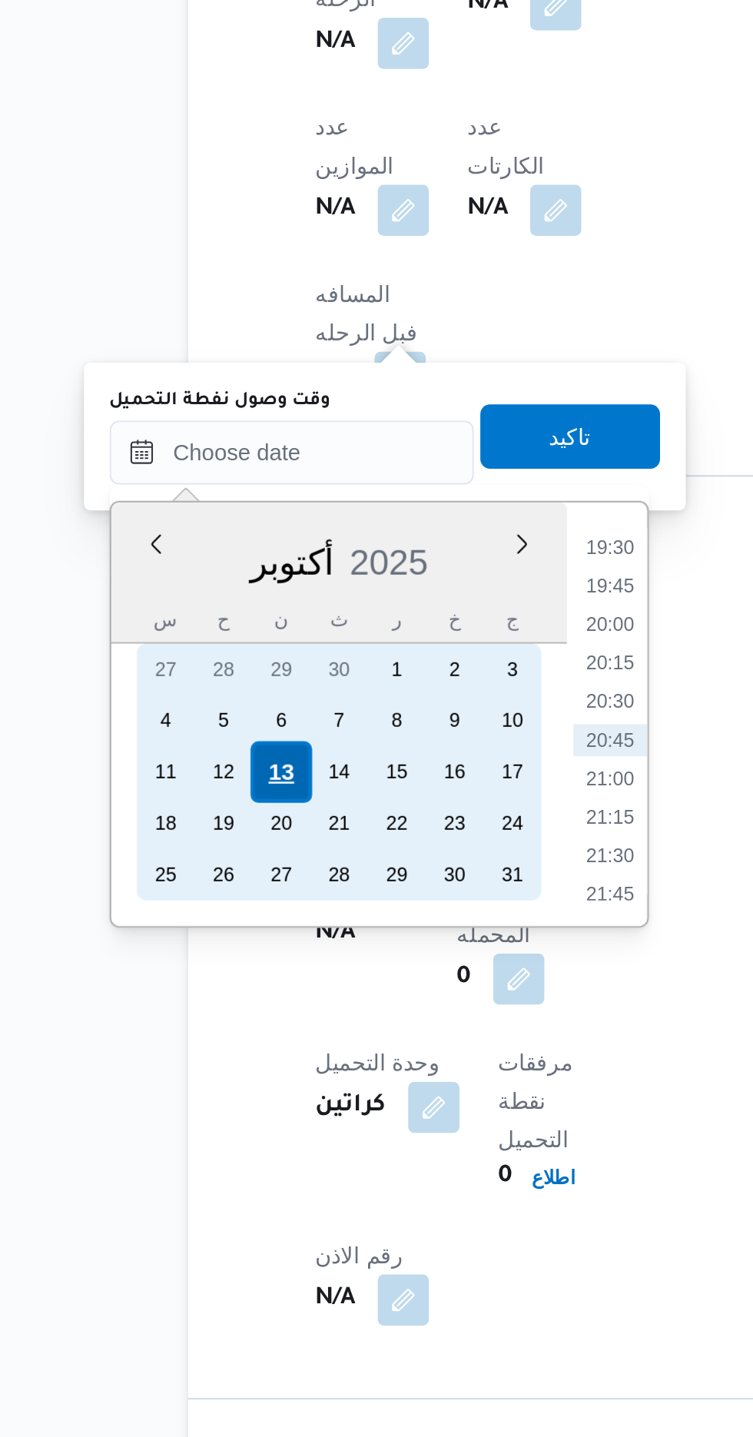
click at [234, 1108] on div "13" at bounding box center [243, 1119] width 29 height 29
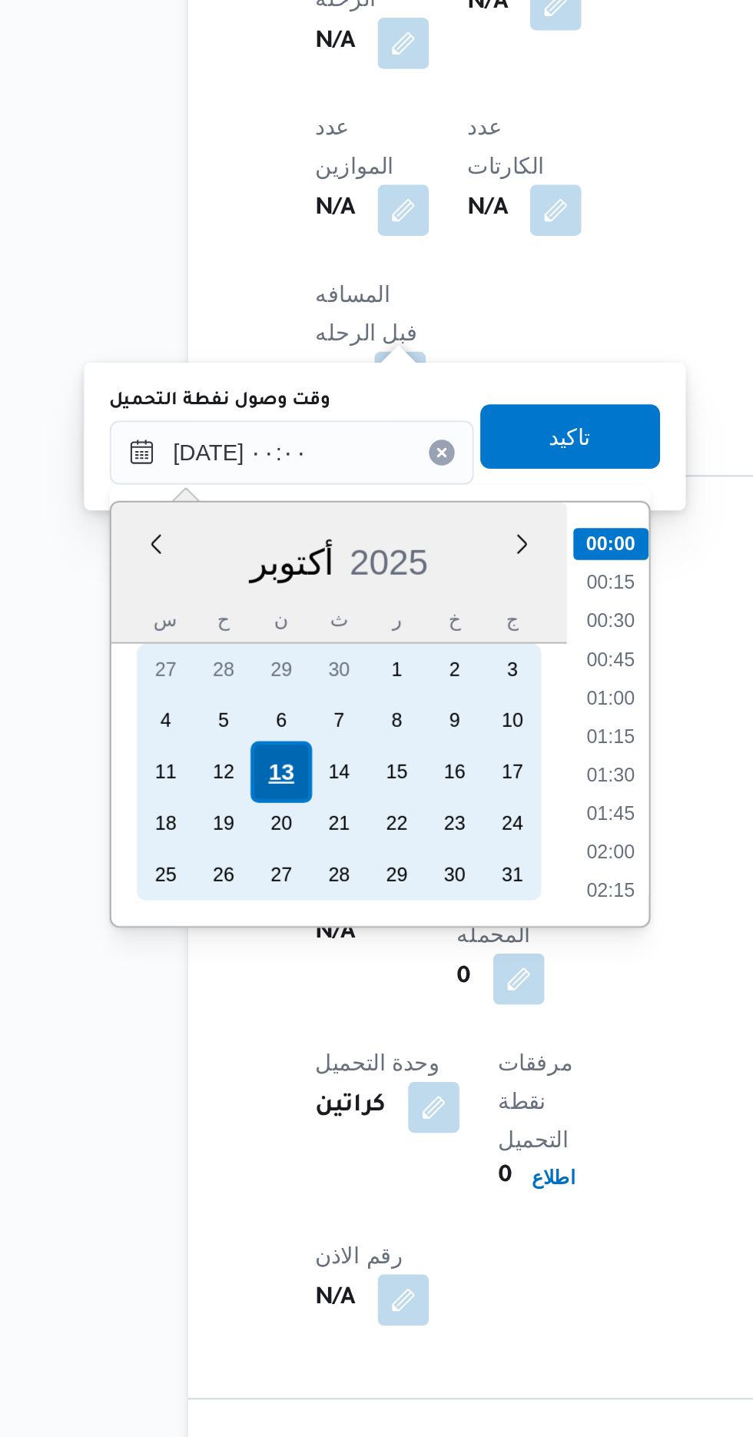
scroll to position [753, 0]
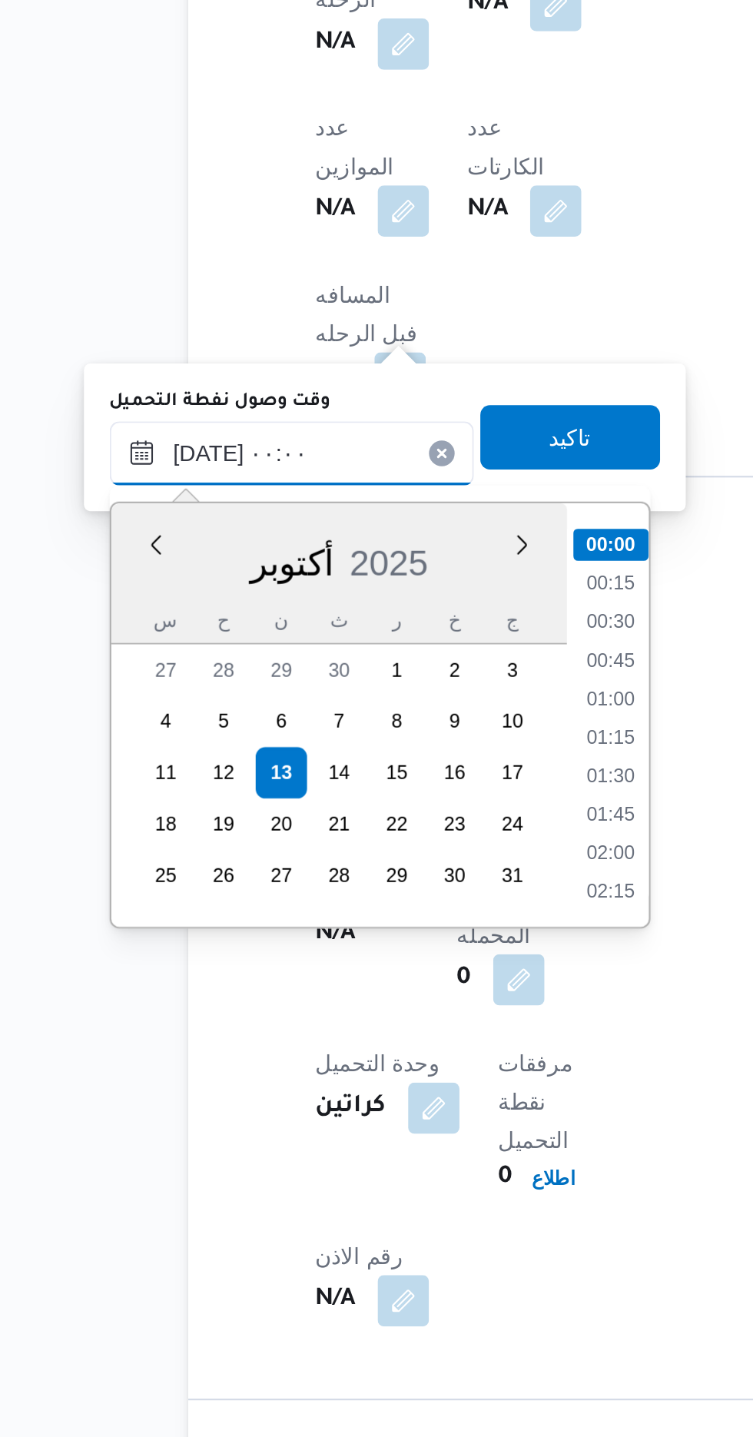
click at [166, 975] on input "[DATE] ٠٠:٠٠" at bounding box center [249, 966] width 174 height 31
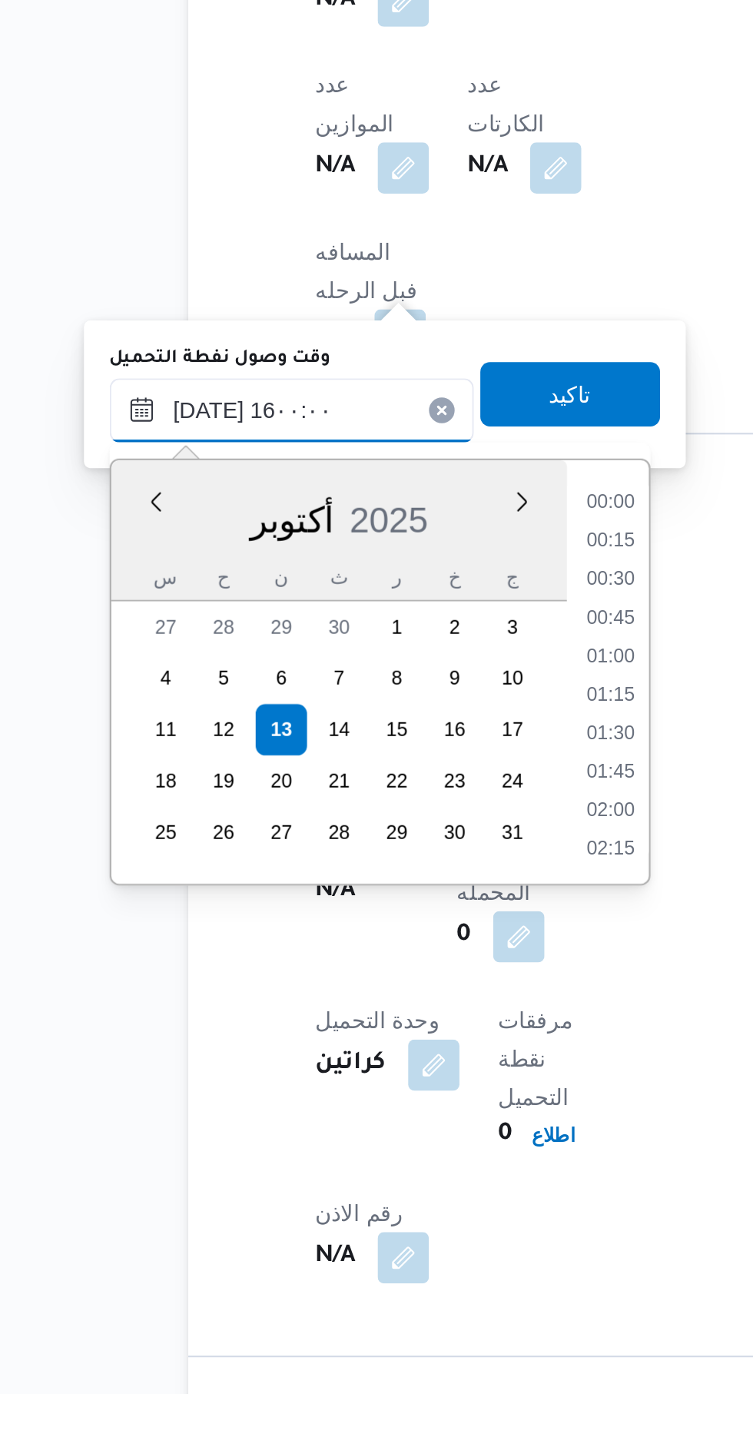
scroll to position [1019, 0]
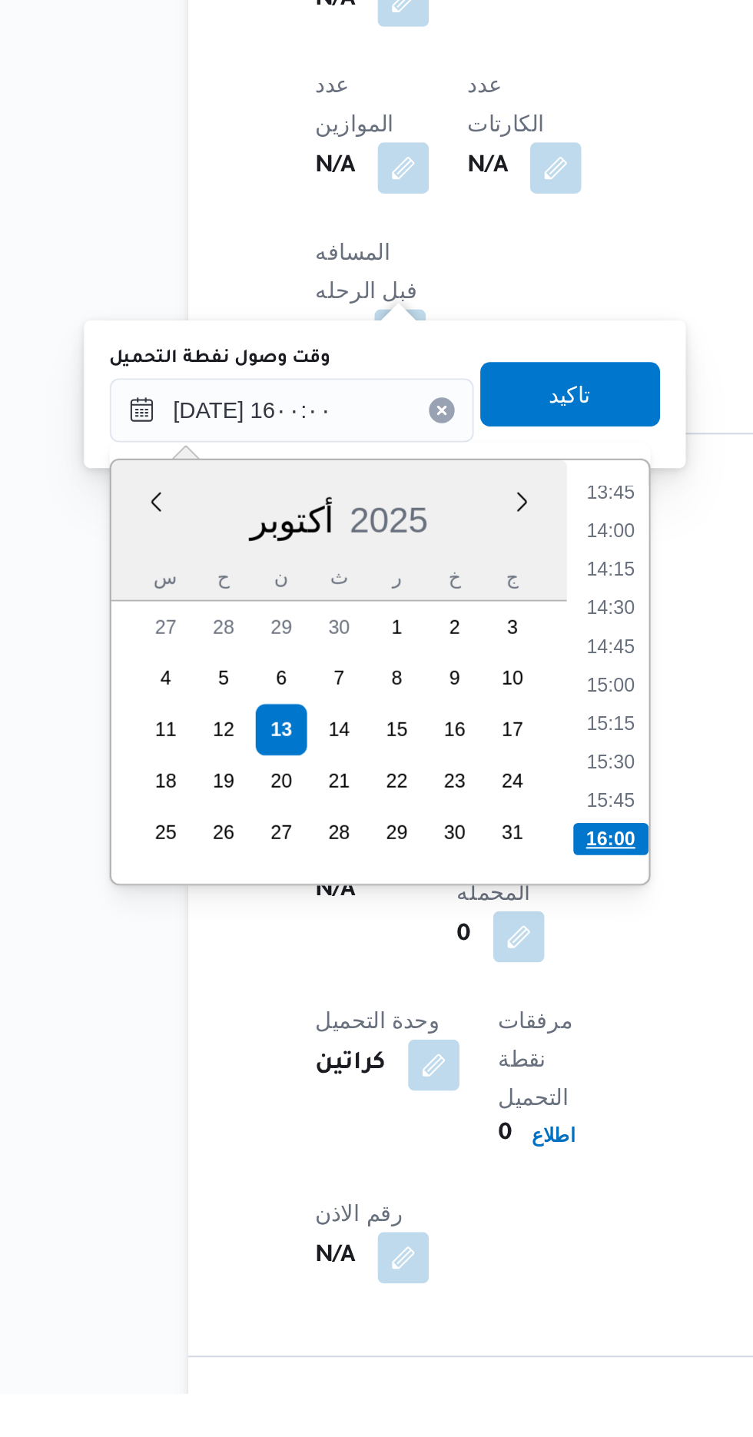
click at [401, 1168] on li "16:00" at bounding box center [402, 1171] width 36 height 15
type input "[DATE] ١٦:٠٠"
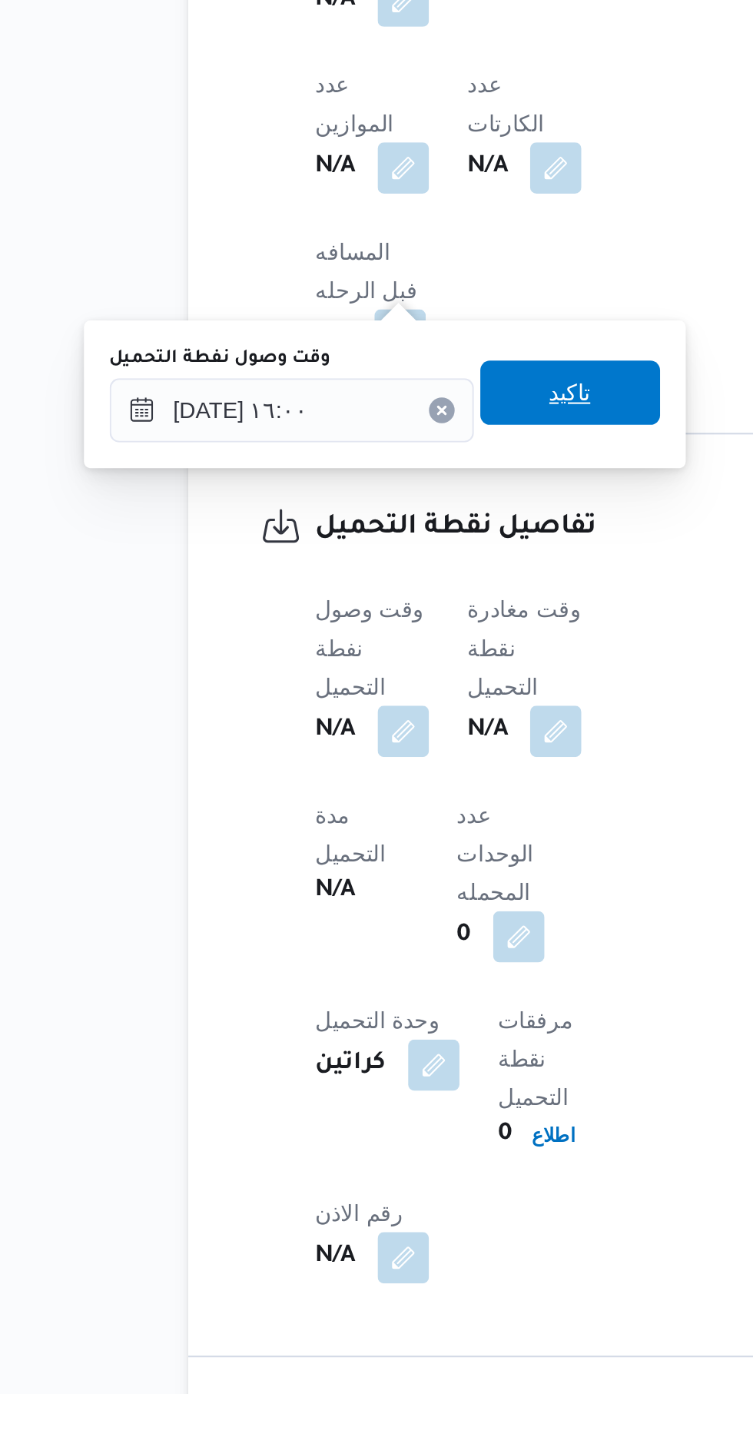
click at [393, 965] on span "تاكيد" at bounding box center [383, 958] width 20 height 18
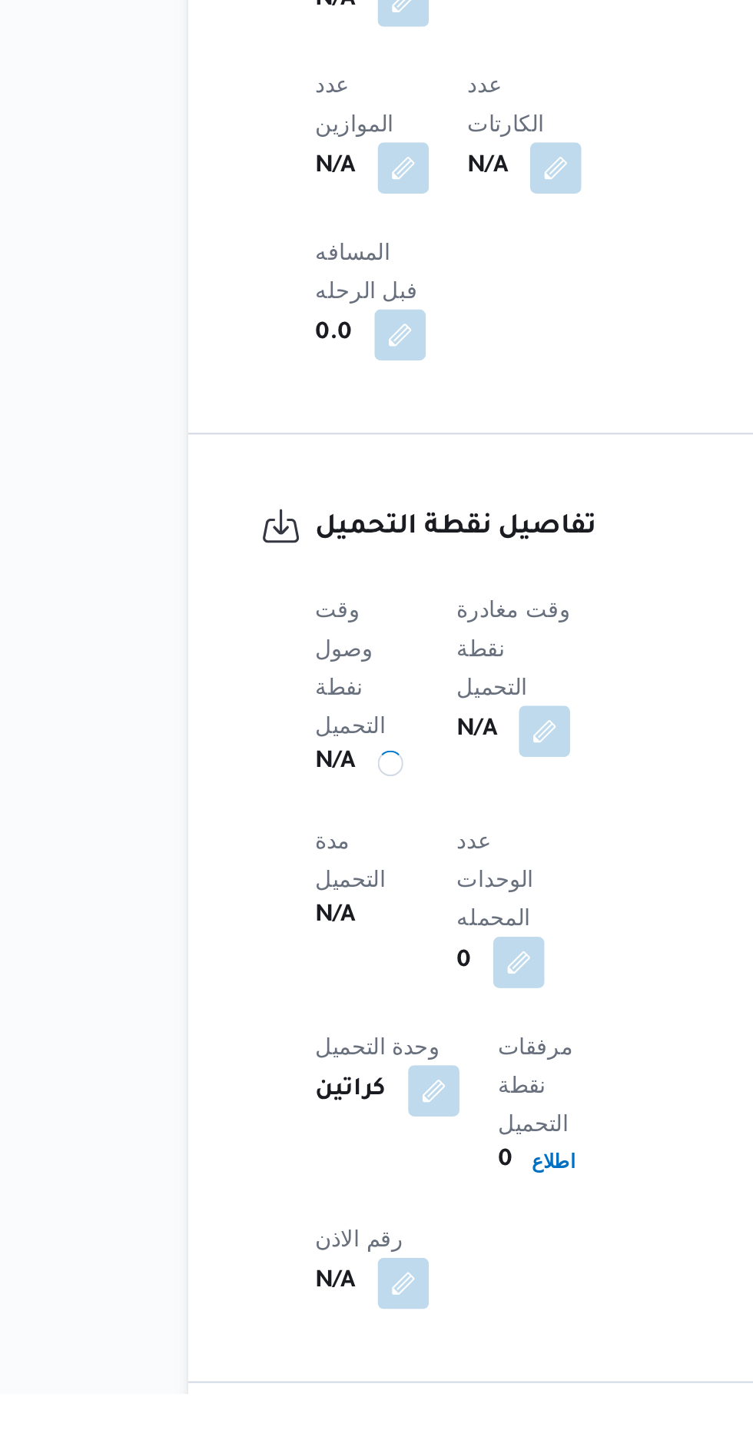
scroll to position [753, 0]
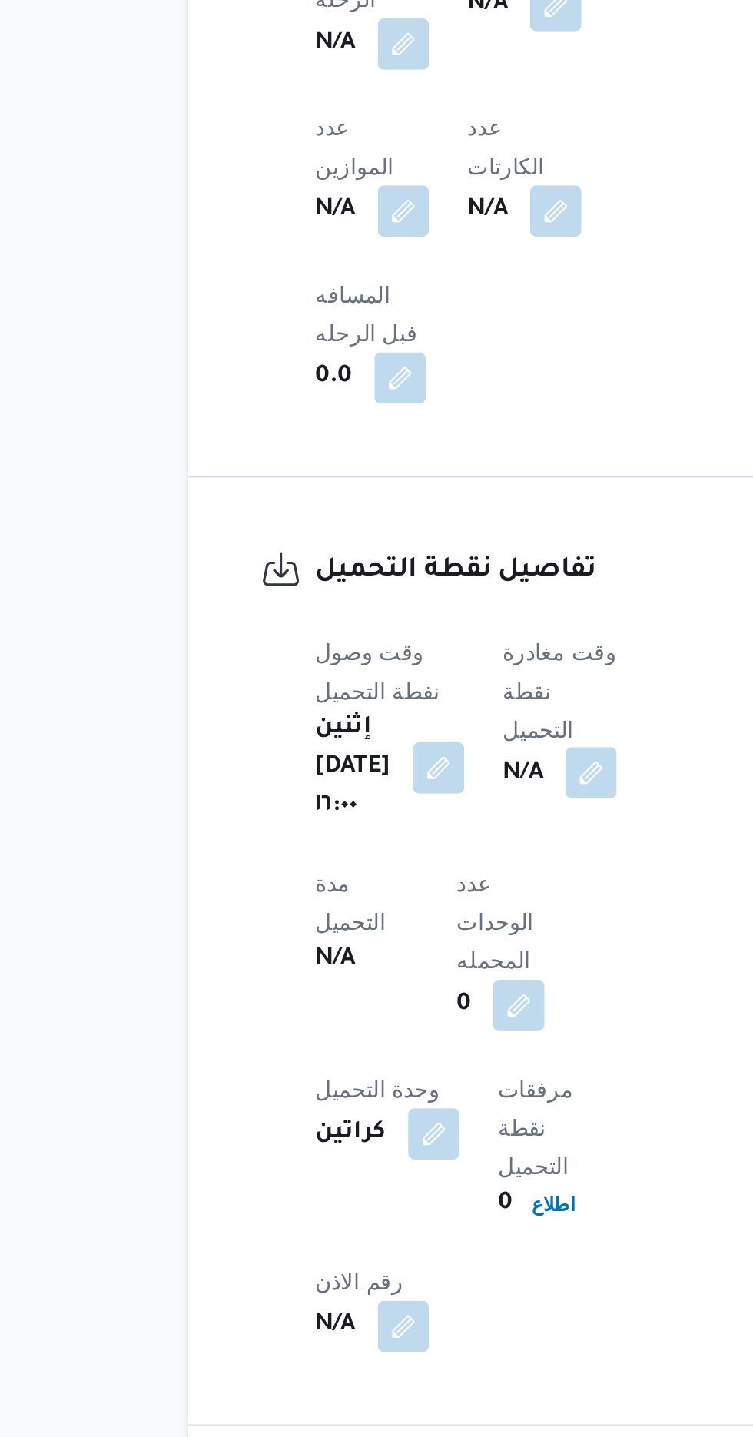
click at [382, 1107] on button "button" at bounding box center [393, 1119] width 25 height 25
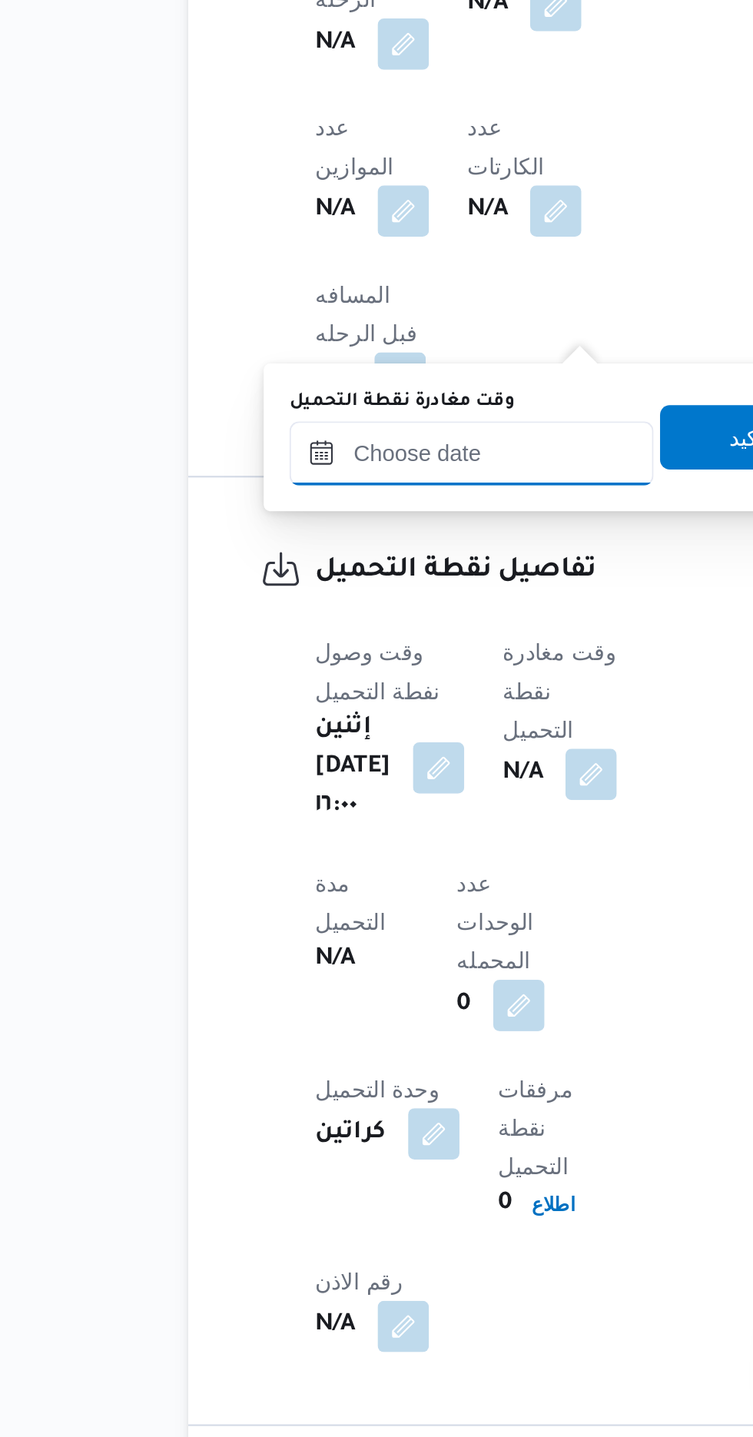
click at [354, 963] on input "وقت مغادرة نقطة التحميل" at bounding box center [335, 966] width 174 height 31
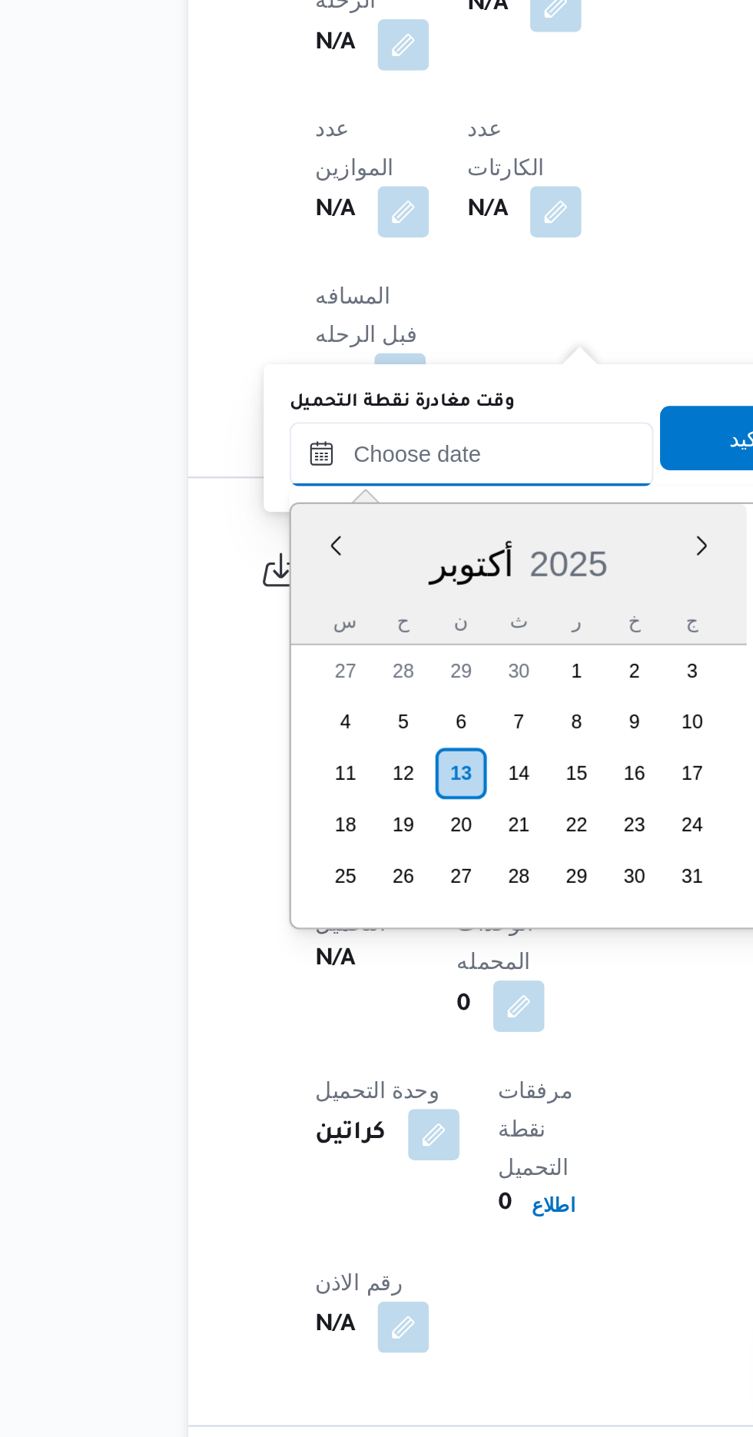
scroll to position [1437, 0]
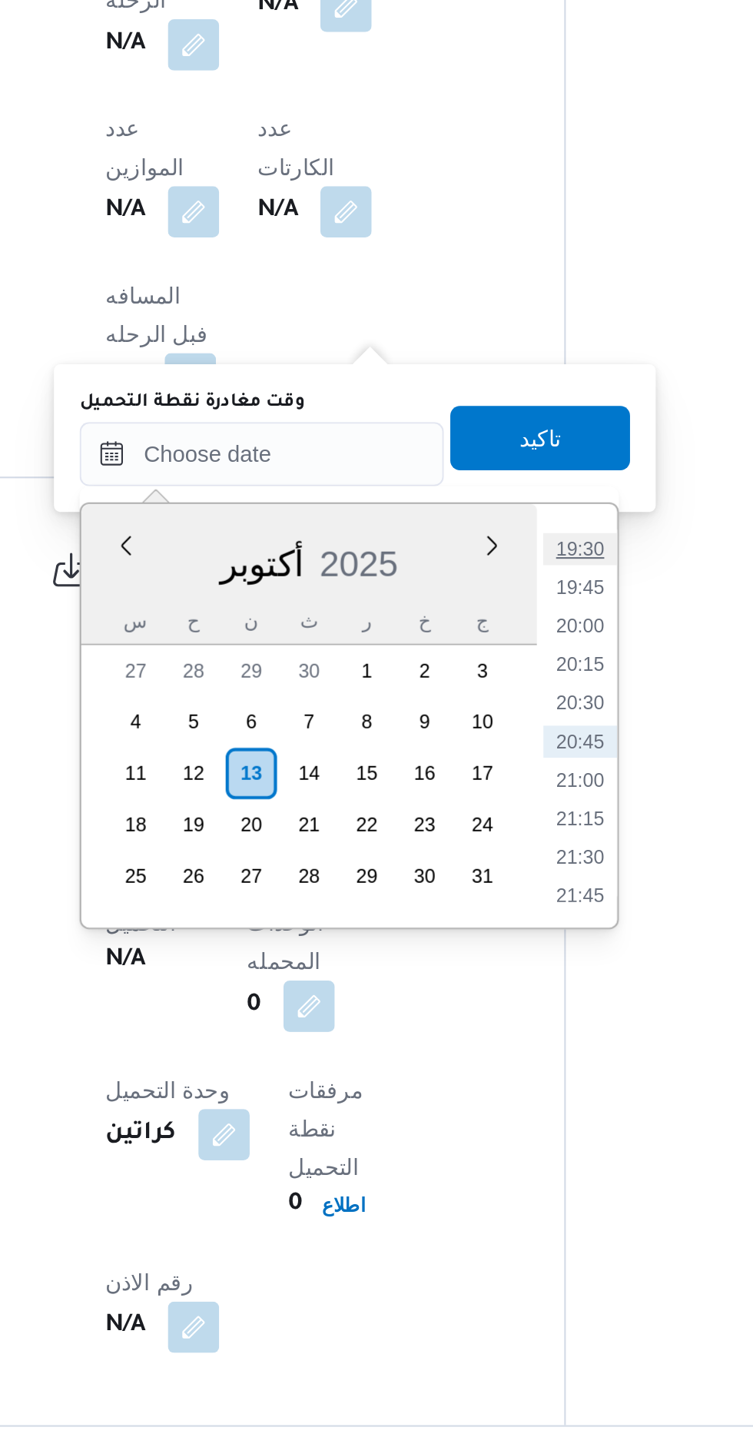
click at [490, 1005] on li "19:30" at bounding box center [487, 1012] width 35 height 15
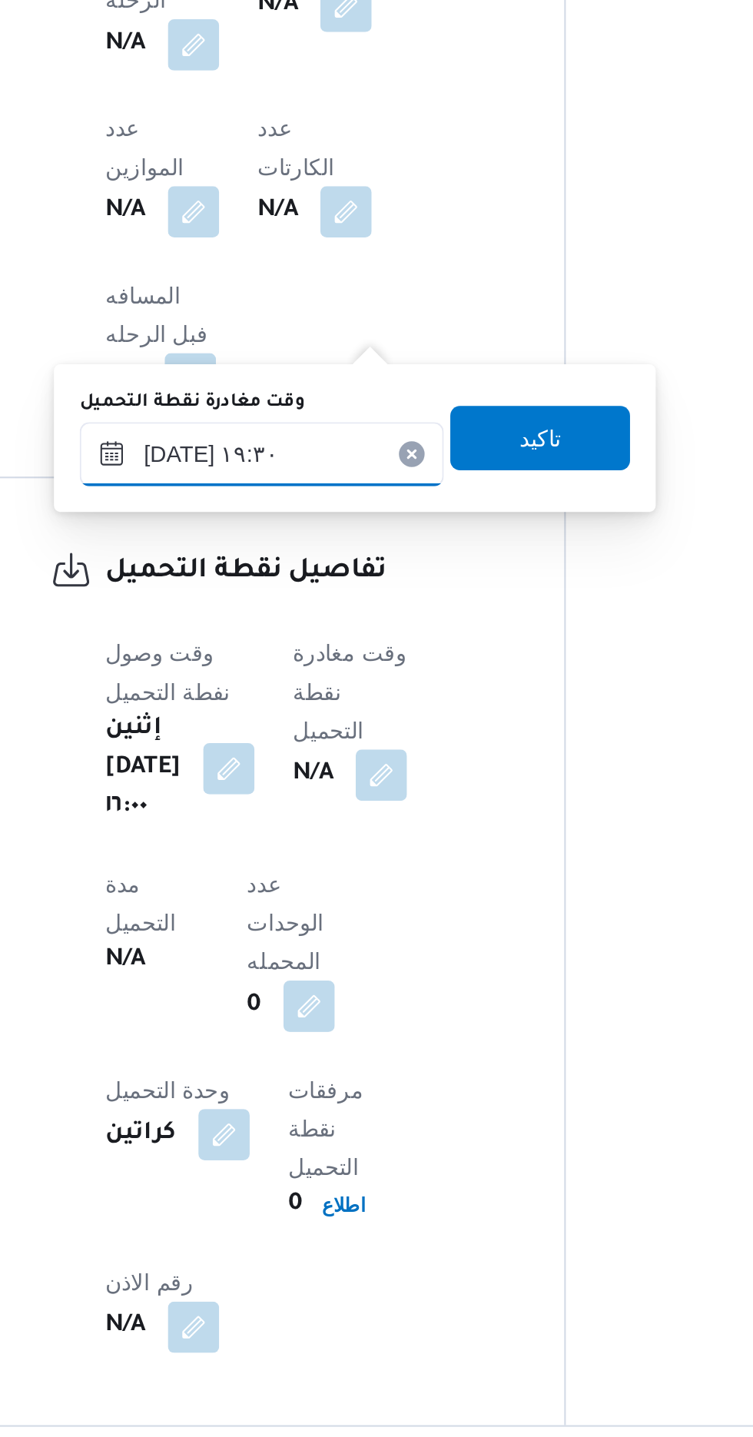
click at [380, 958] on input "[DATE] ١٩:٣٠" at bounding box center [335, 967] width 174 height 31
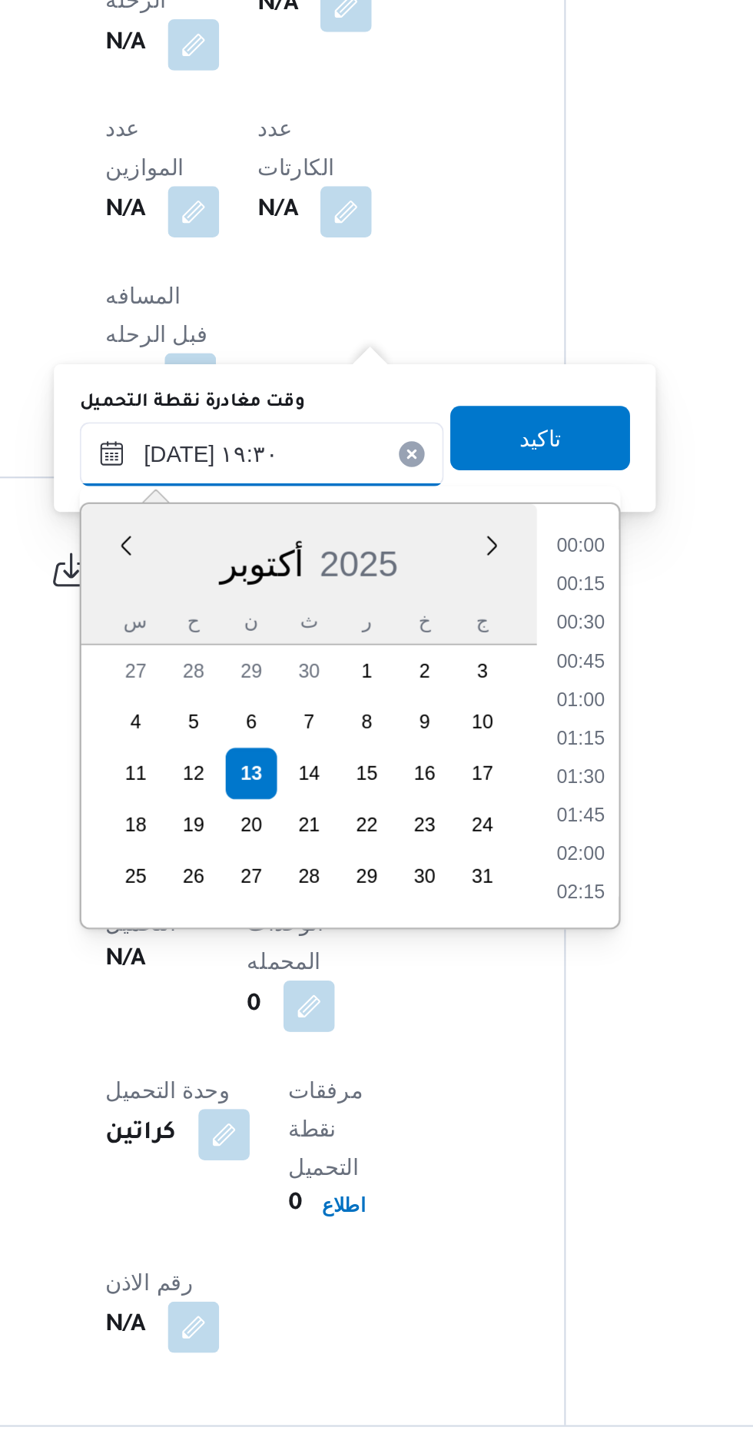
scroll to position [1345, 0]
click at [486, 1026] on li "18:30" at bounding box center [487, 1030] width 35 height 15
type input "[DATE] ١٨:٣٠"
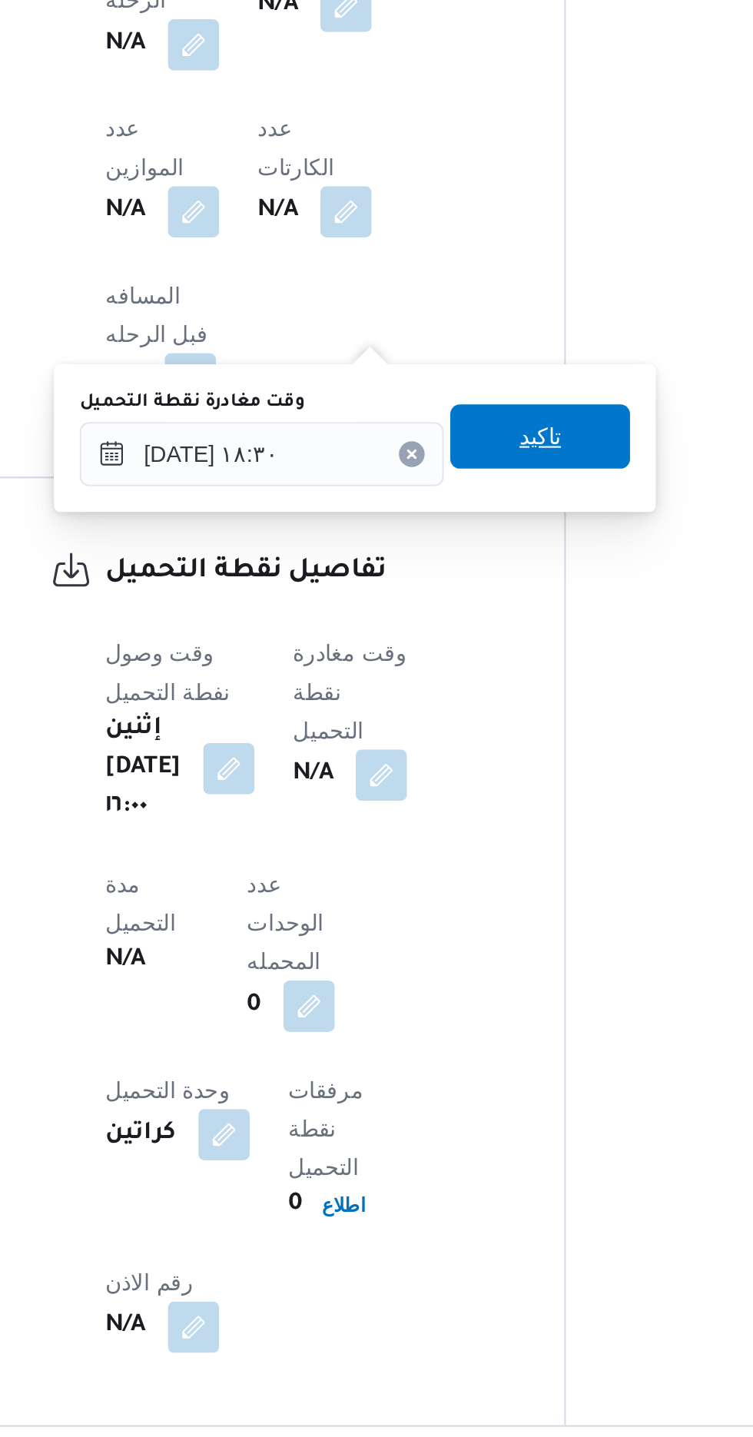
click at [479, 963] on span "تاكيد" at bounding box center [469, 958] width 20 height 18
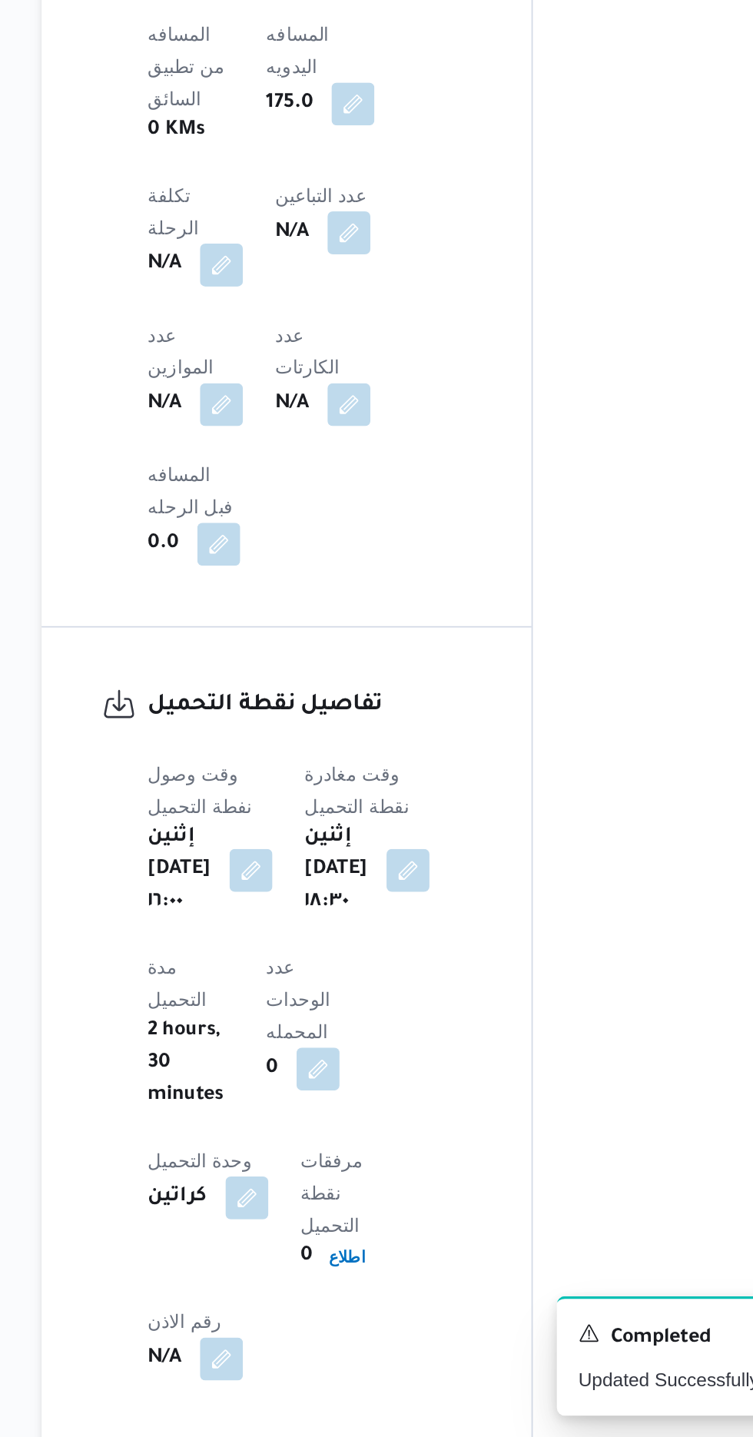
scroll to position [763, 0]
